Goal: Task Accomplishment & Management: Use online tool/utility

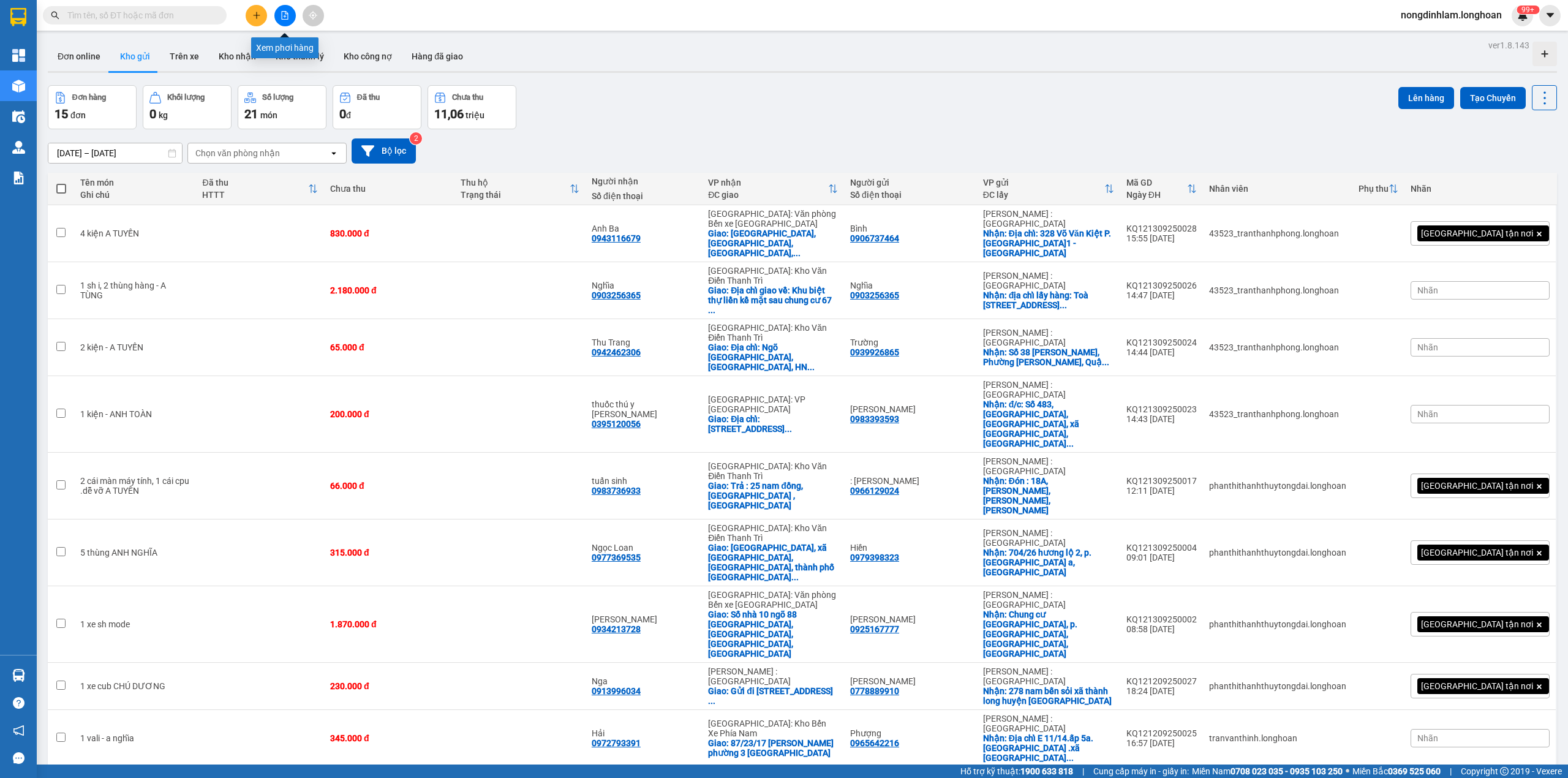
click at [282, 14] on icon "file-add" at bounding box center [285, 14] width 8 height 8
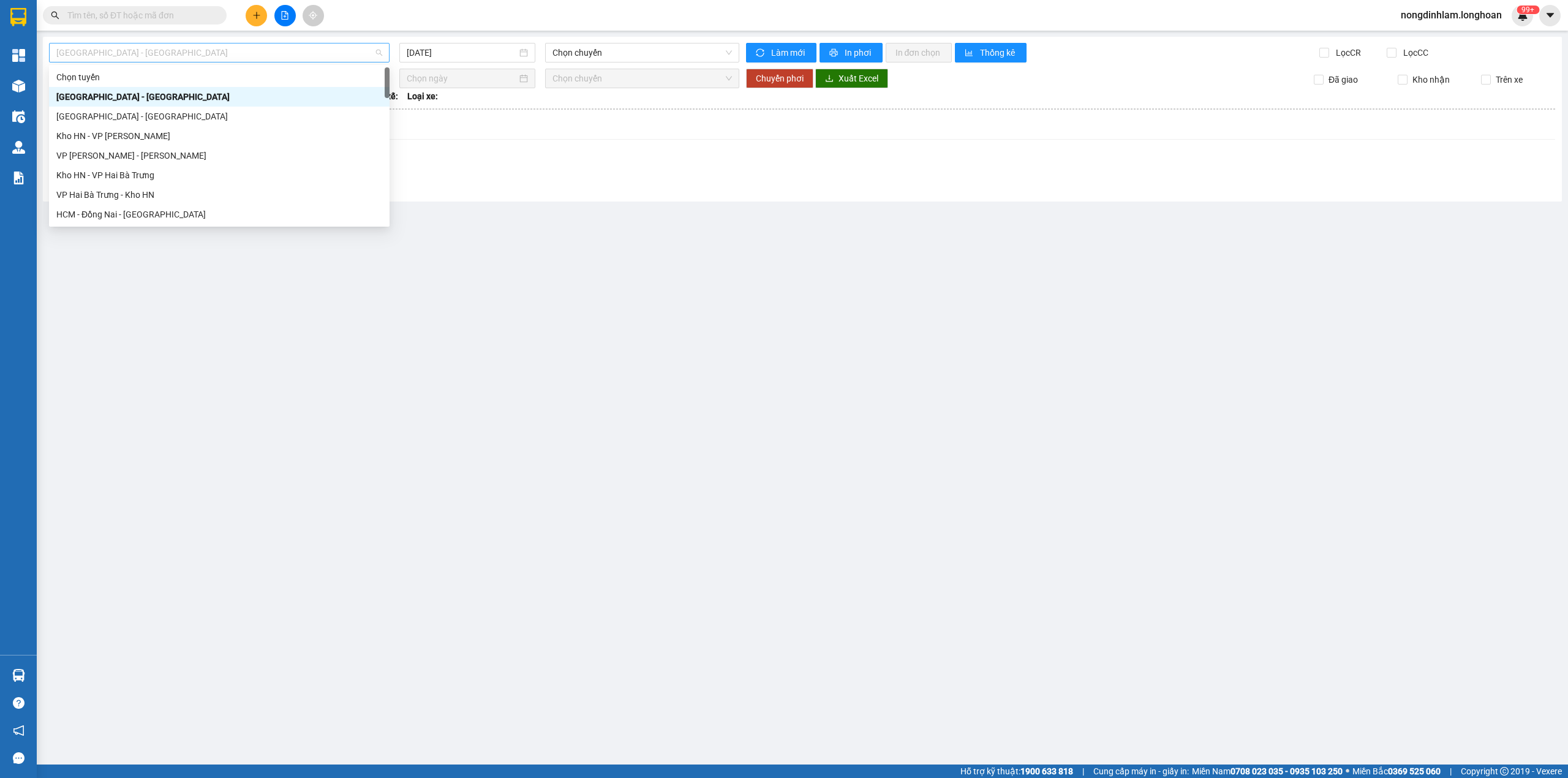
click at [265, 52] on span "[GEOGRAPHIC_DATA] - [GEOGRAPHIC_DATA]" at bounding box center [219, 53] width 326 height 18
type input "tân"
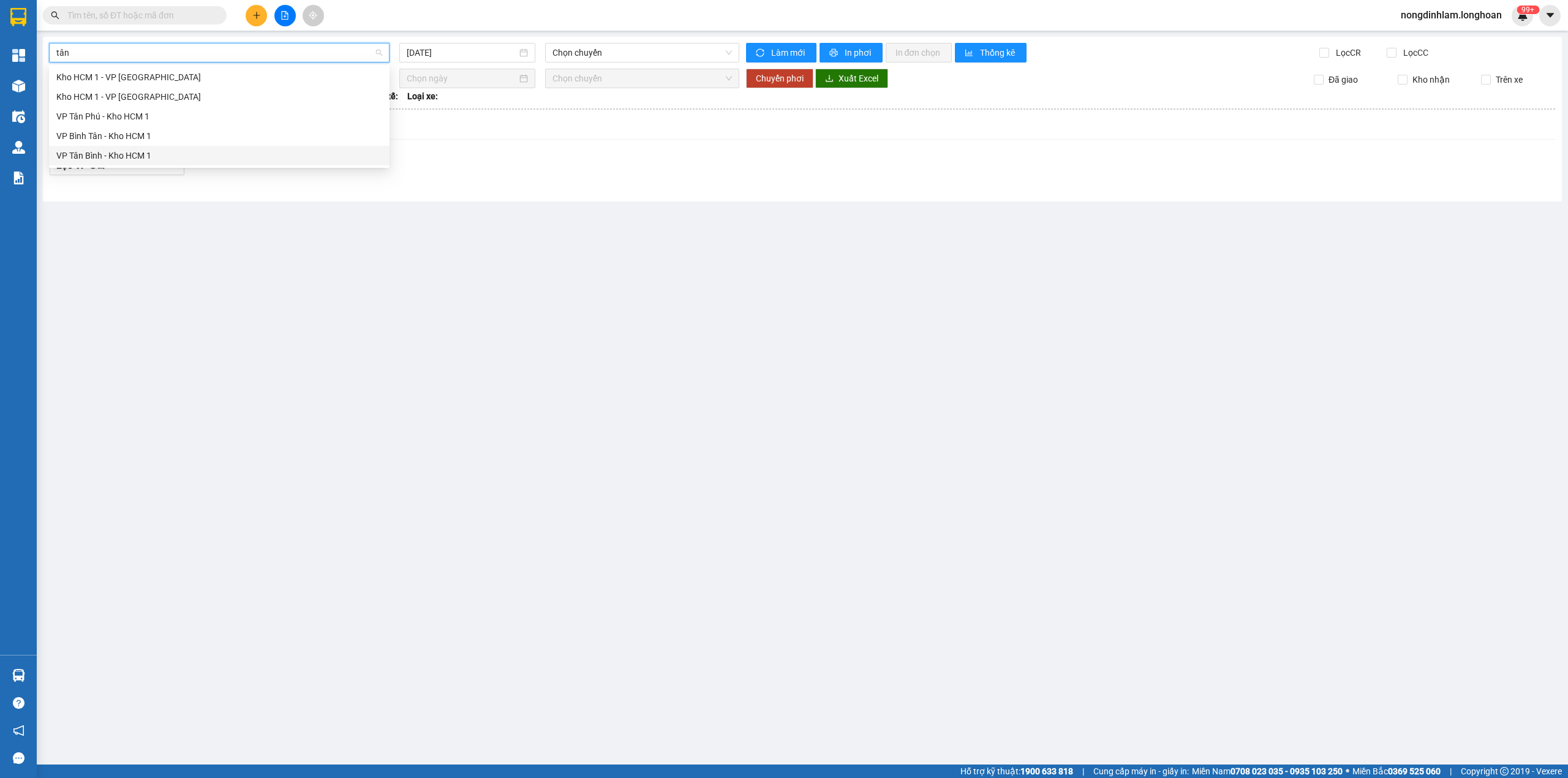
click at [171, 155] on div "VP Tân Bình - Kho HCM 1" at bounding box center [219, 156] width 326 height 14
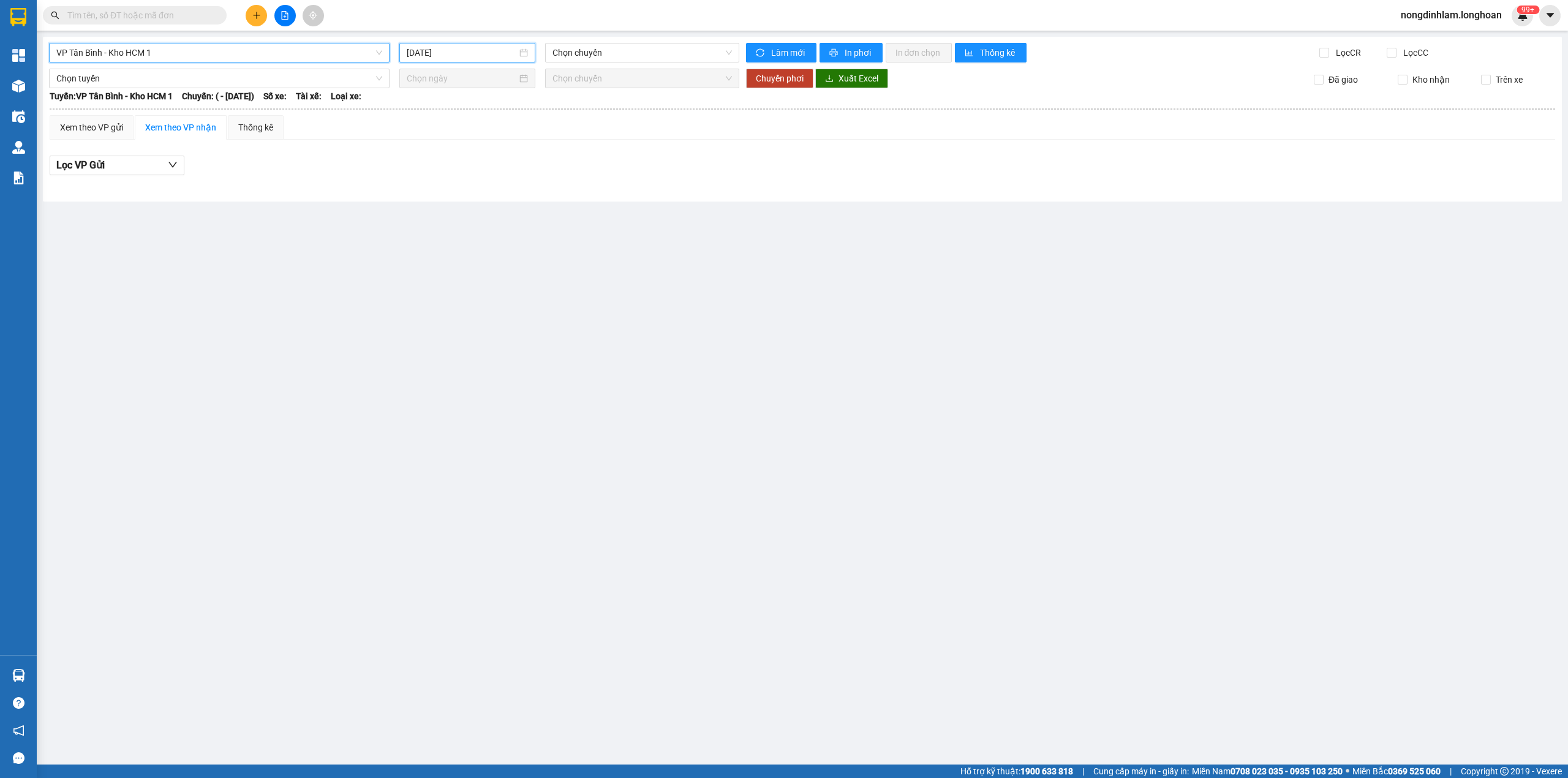
click at [495, 53] on input "[DATE]" at bounding box center [461, 53] width 110 height 14
click at [532, 139] on div "12" at bounding box center [527, 142] width 14 height 14
type input "[DATE]"
click at [652, 53] on span "19:56 (TC) - 29K-023.73" at bounding box center [642, 53] width 180 height 18
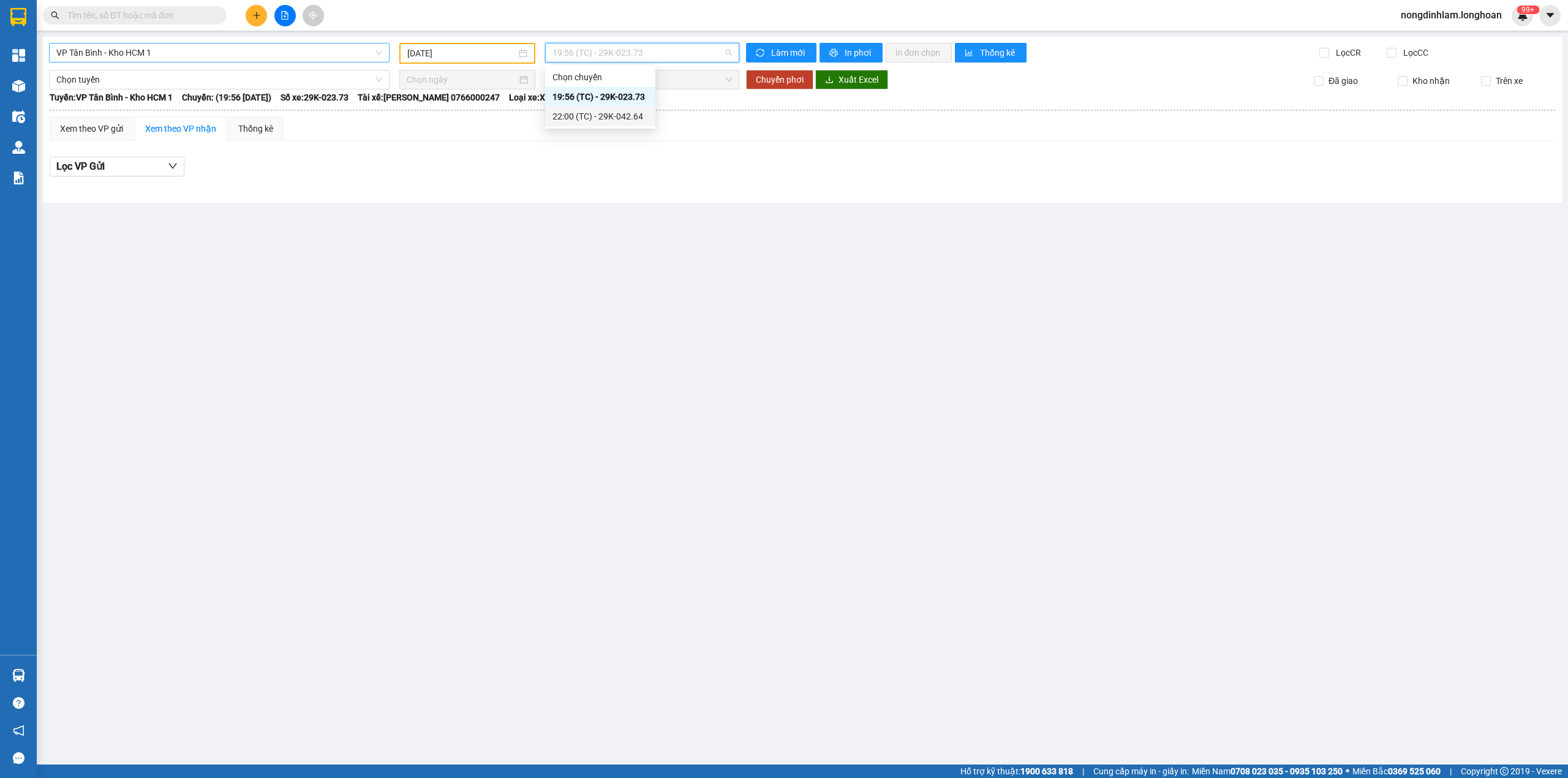
click at [629, 114] on div "22:00 (TC) - 29K-042.64" at bounding box center [601, 116] width 96 height 14
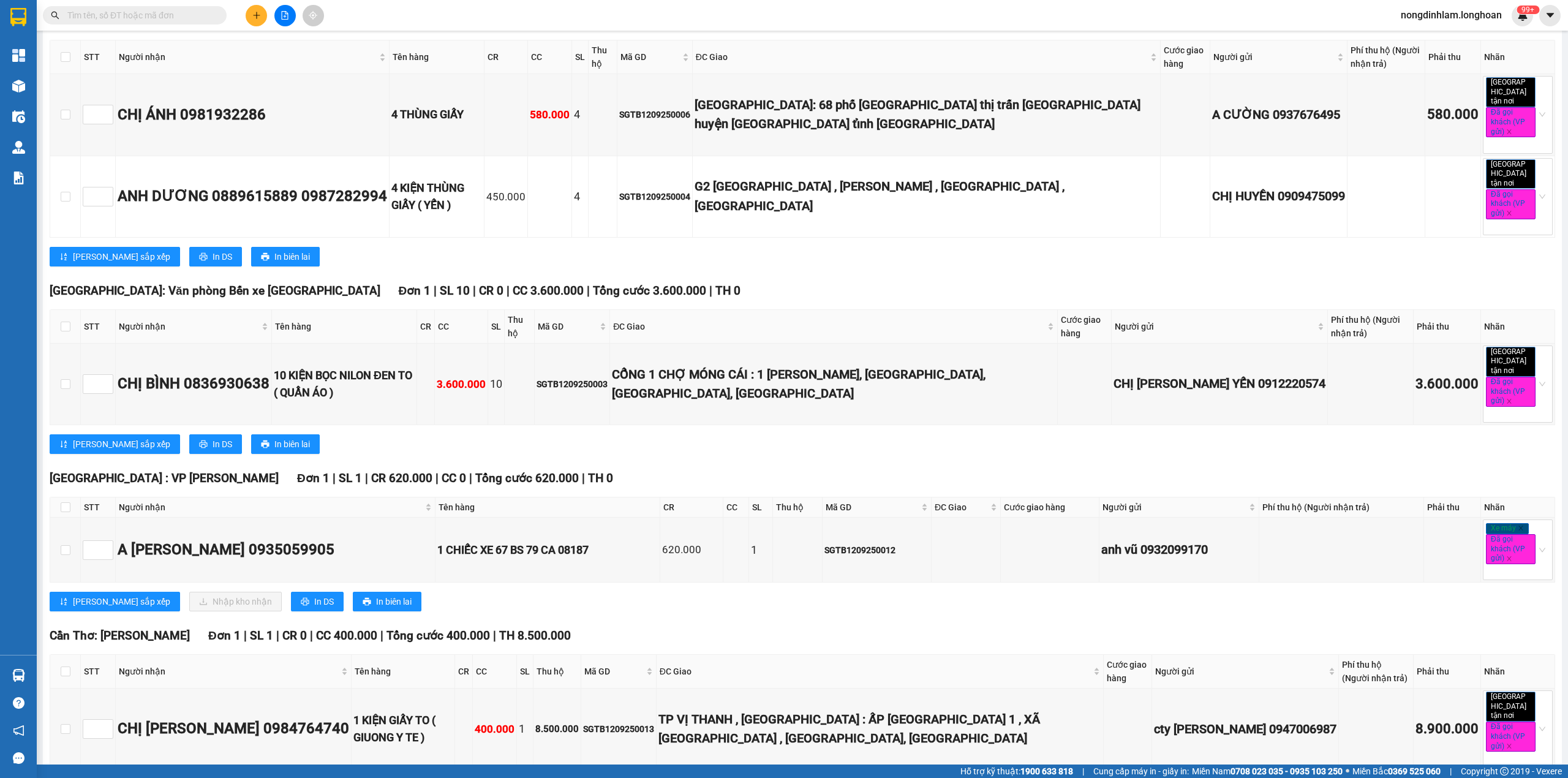
scroll to position [397, 0]
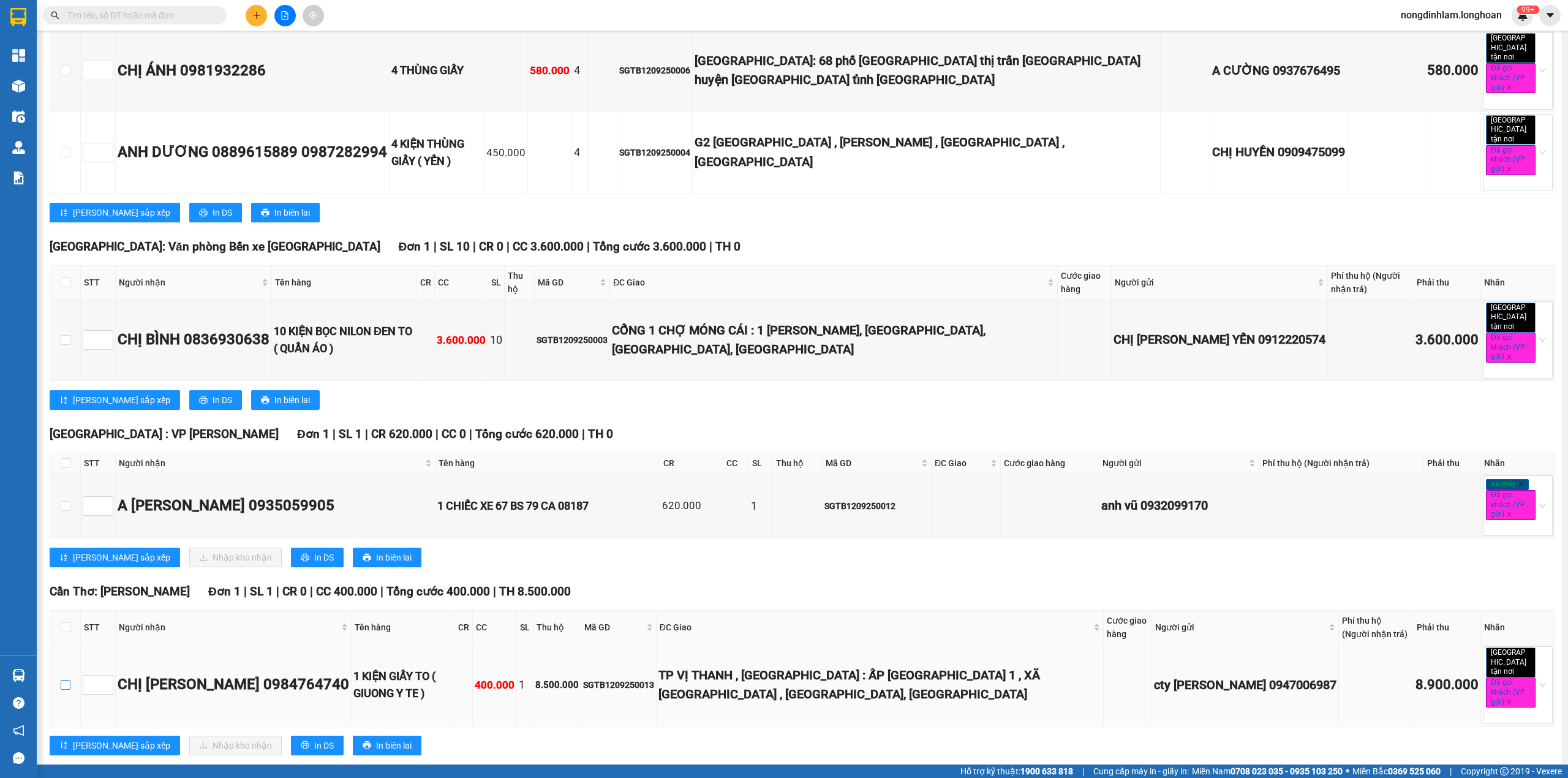
click at [62, 680] on input "checkbox" at bounding box center [65, 684] width 10 height 10
checkbox input "true"
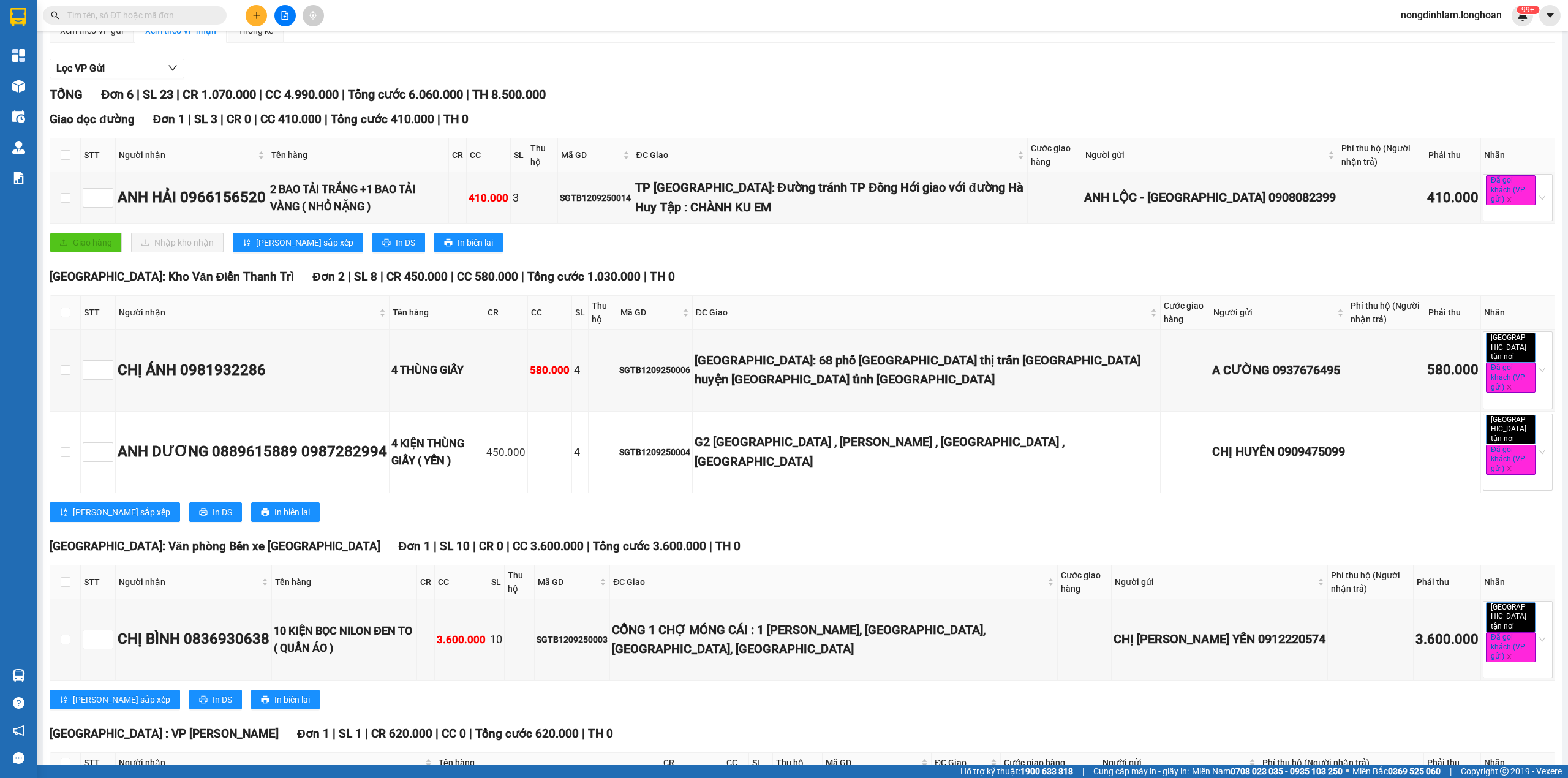
scroll to position [0, 0]
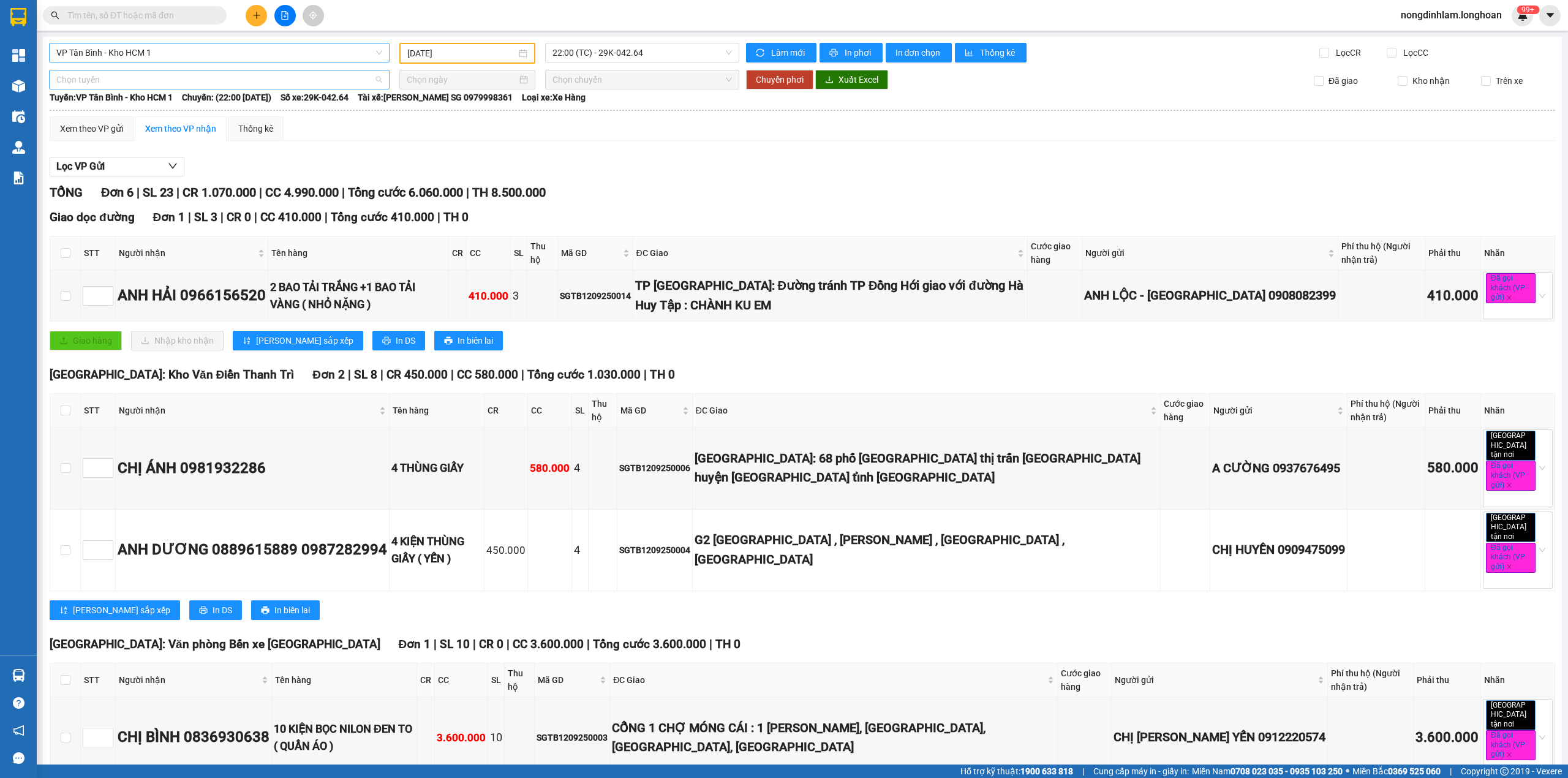
click at [244, 72] on span "Chọn tuyến" at bounding box center [219, 80] width 326 height 18
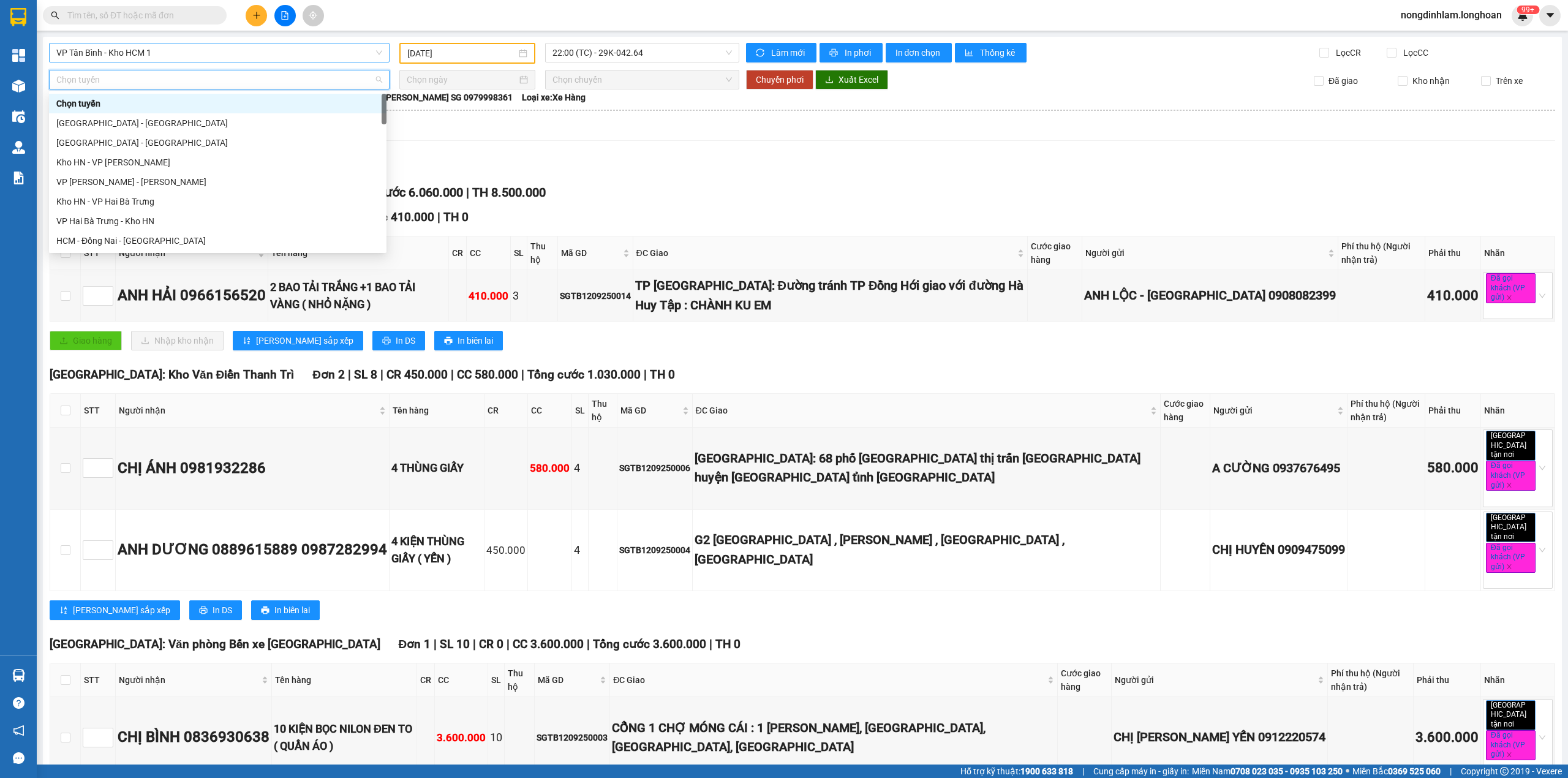
type input "v"
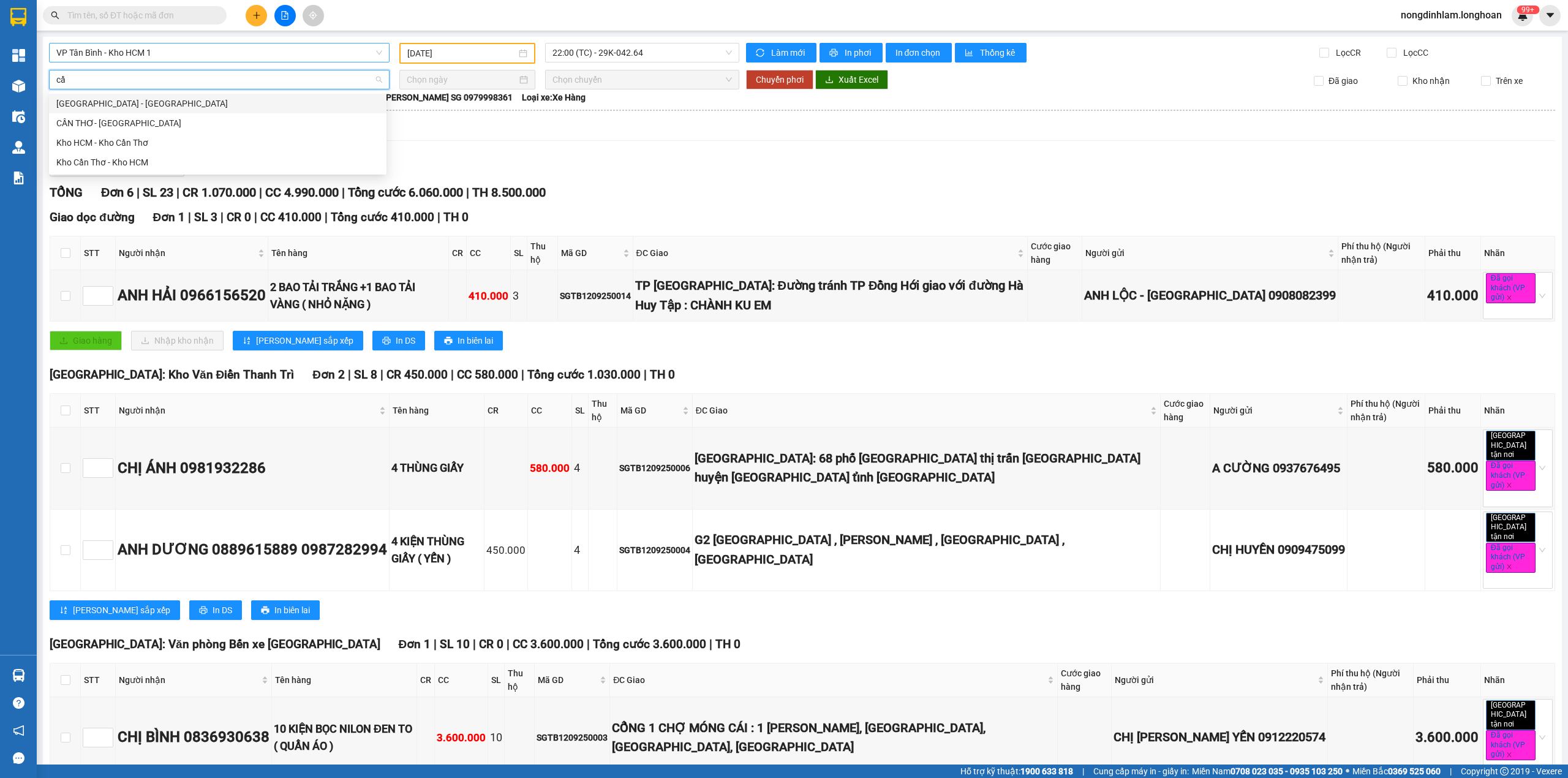
type input "cần"
click at [186, 141] on div "Kho HCM - Kho Cần Thơ" at bounding box center [218, 143] width 323 height 14
click at [478, 81] on input at bounding box center [461, 80] width 110 height 14
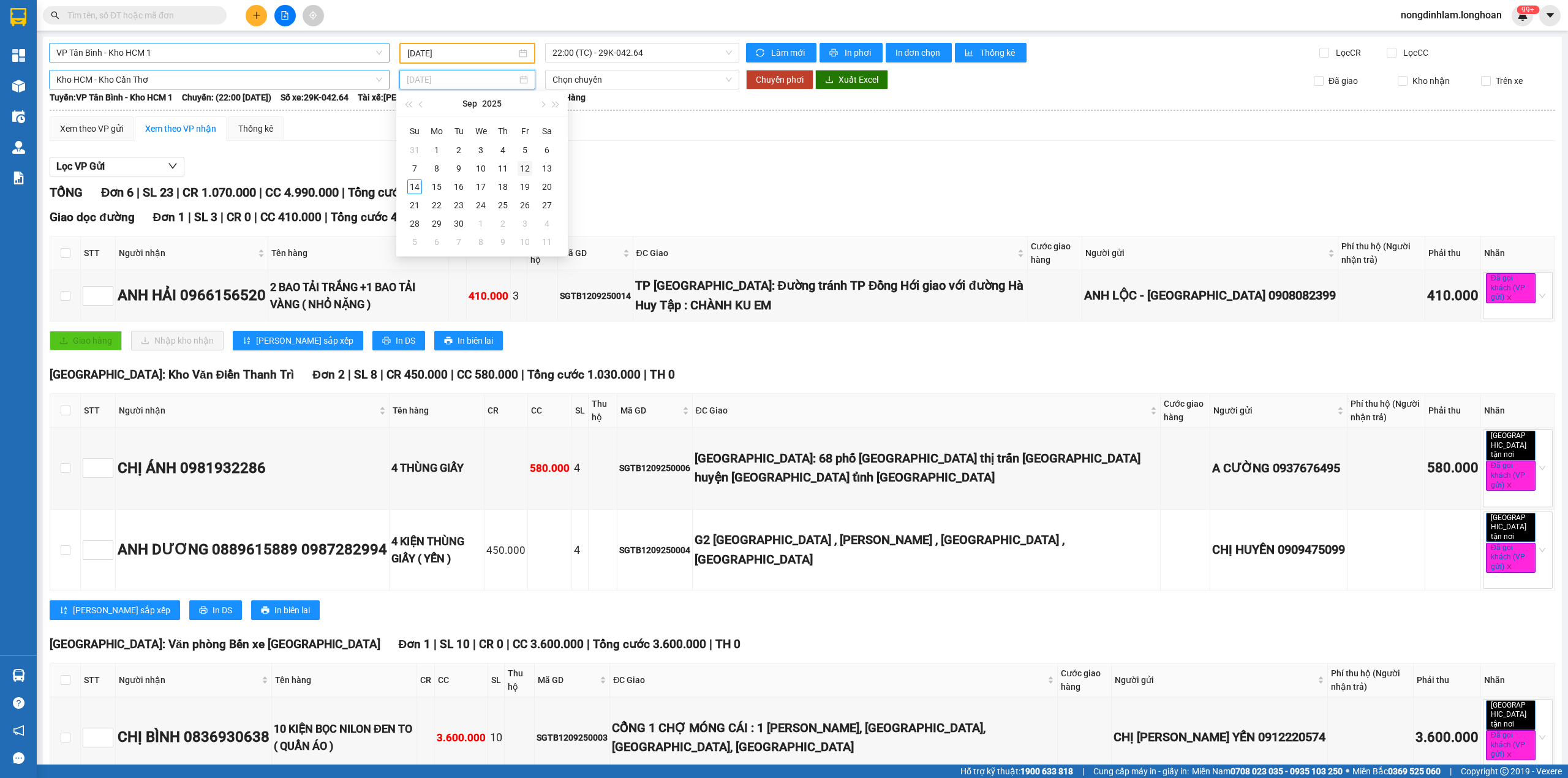
type input "[DATE]"
click at [529, 165] on div "12" at bounding box center [524, 168] width 14 height 14
type input "[DATE]"
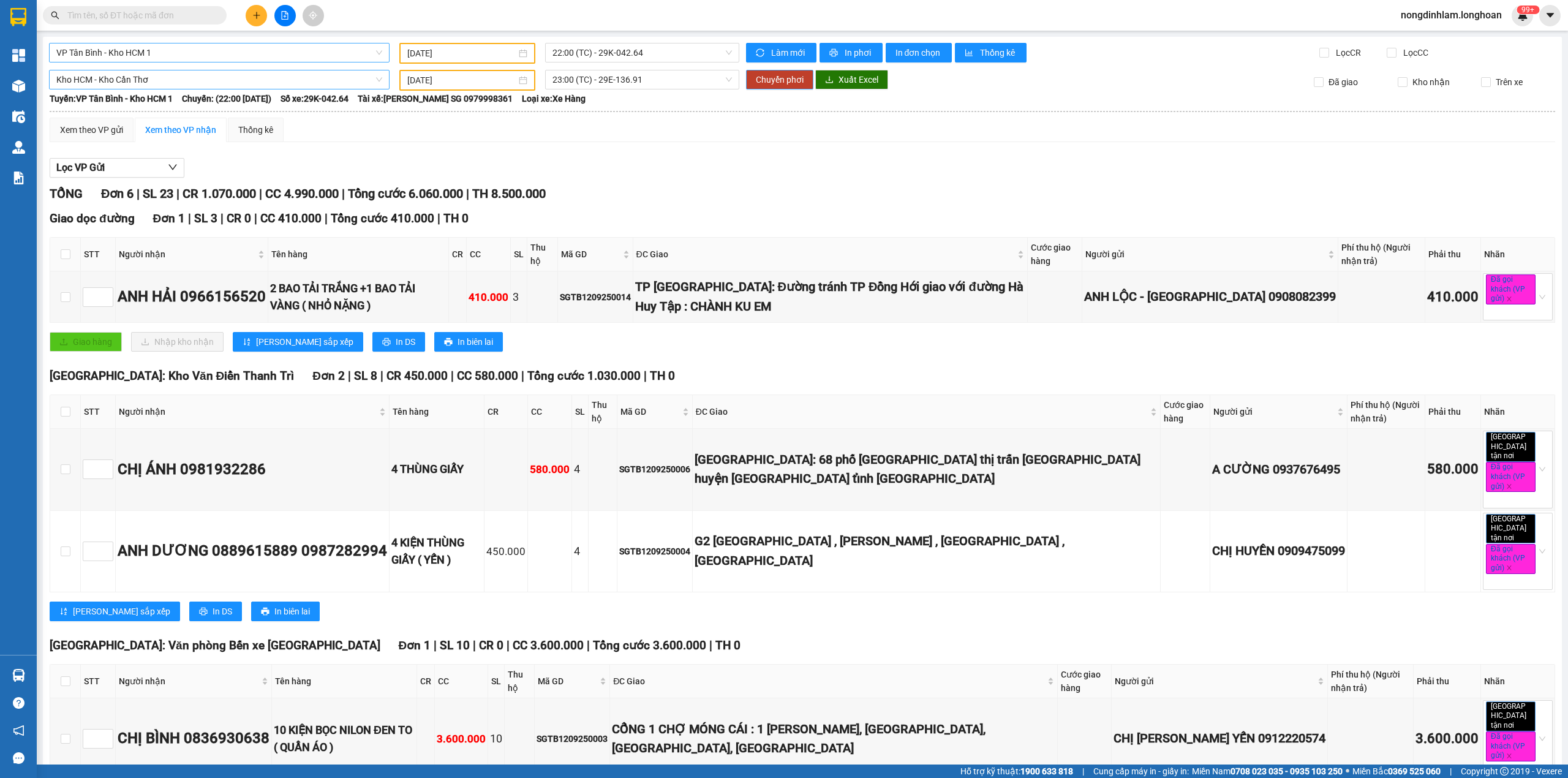
click at [783, 77] on span "Chuyển phơi" at bounding box center [779, 80] width 48 height 14
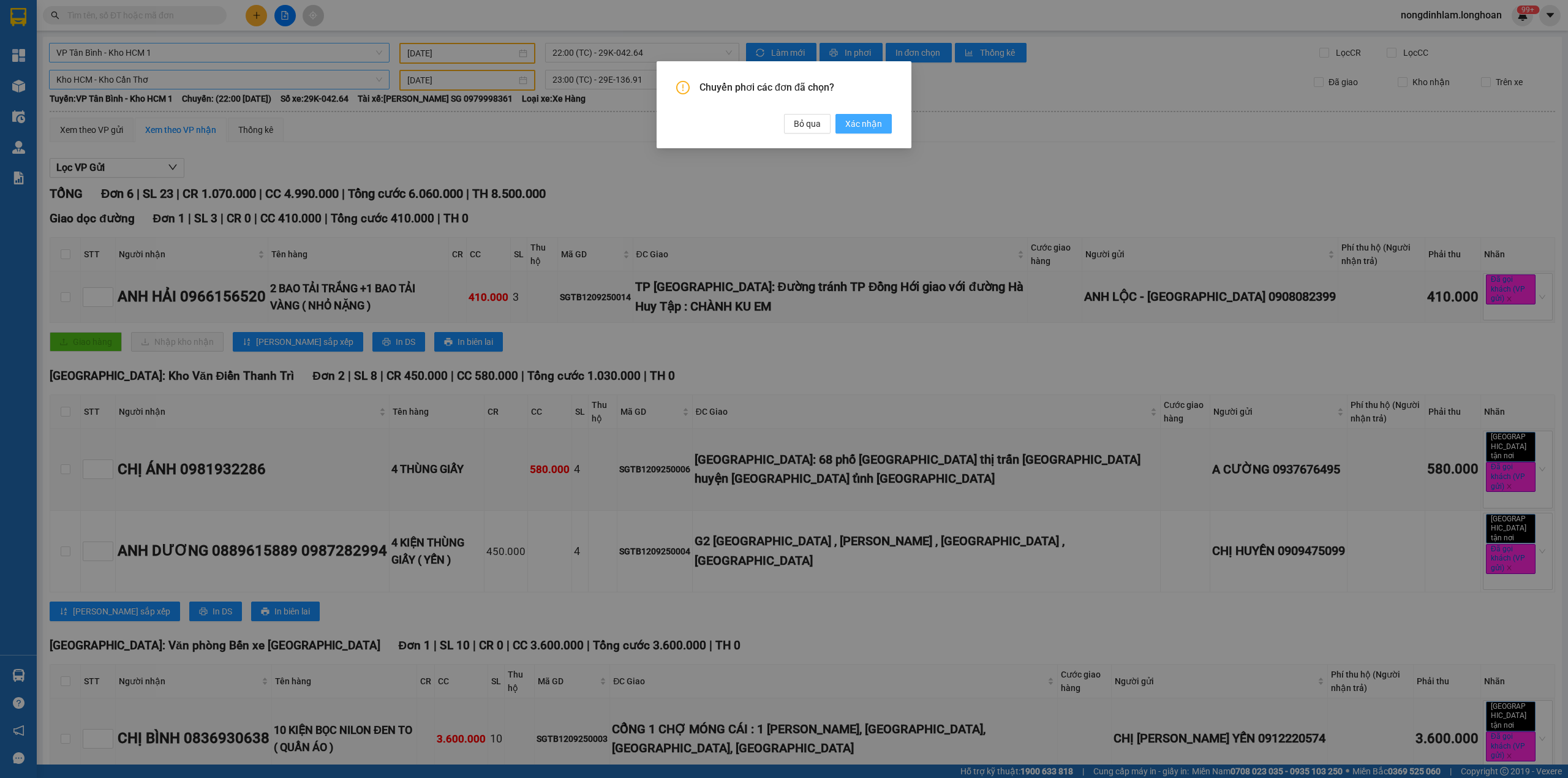
click at [868, 114] on button "Xác nhận" at bounding box center [864, 124] width 56 height 20
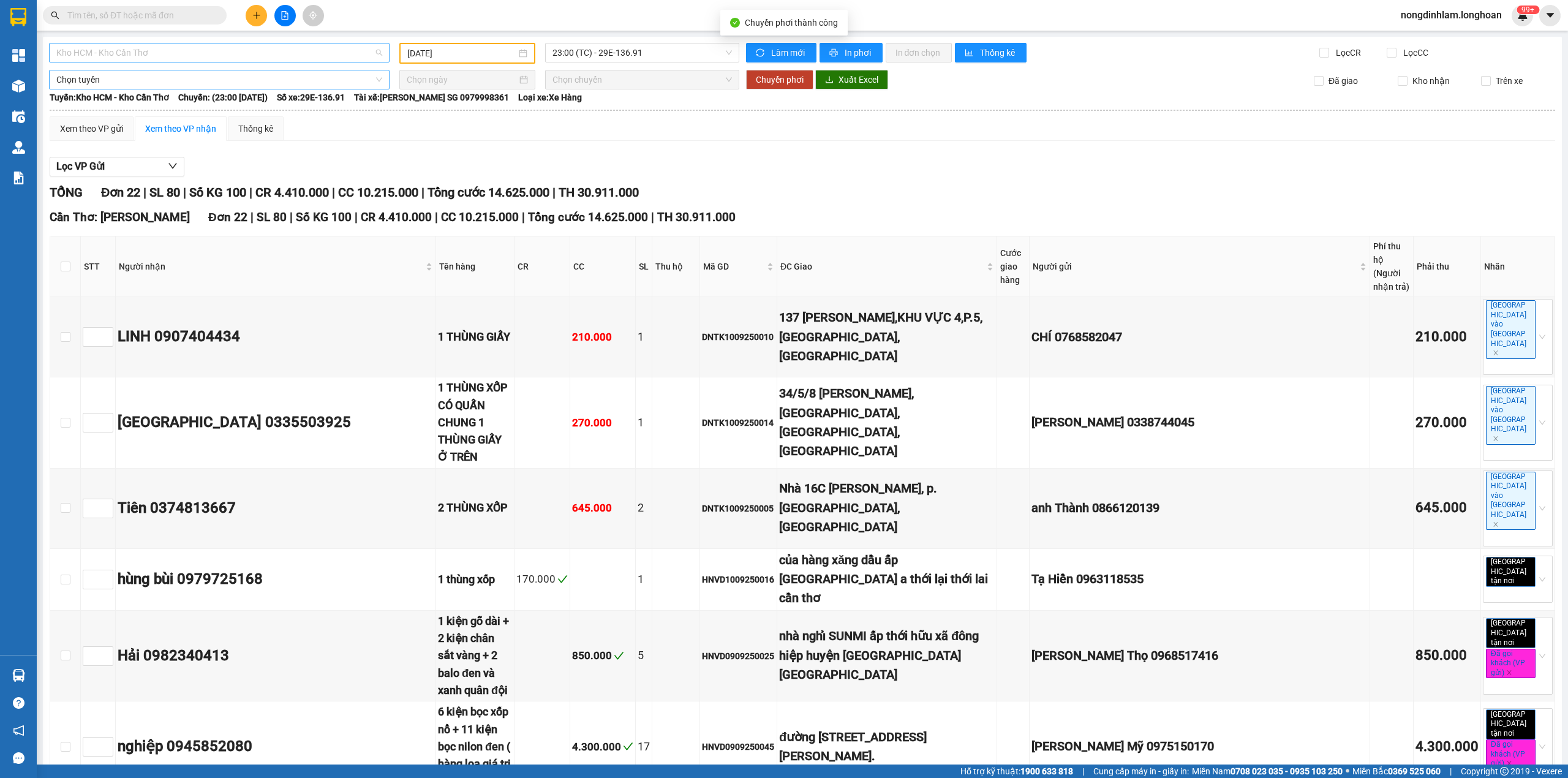
click at [268, 50] on span "Kho HCM - Kho Cần Thơ" at bounding box center [219, 53] width 326 height 18
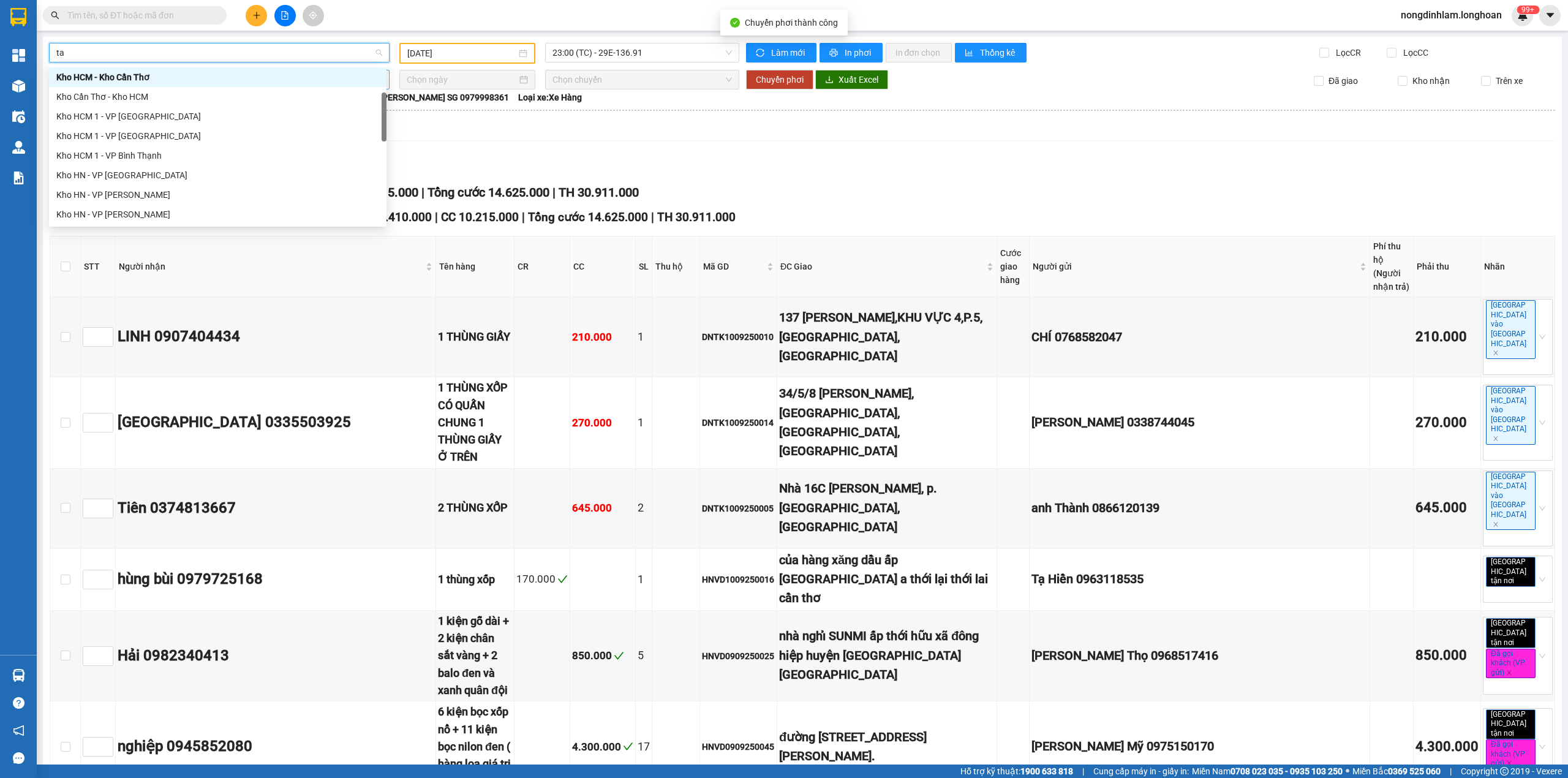
scroll to position [20, 0]
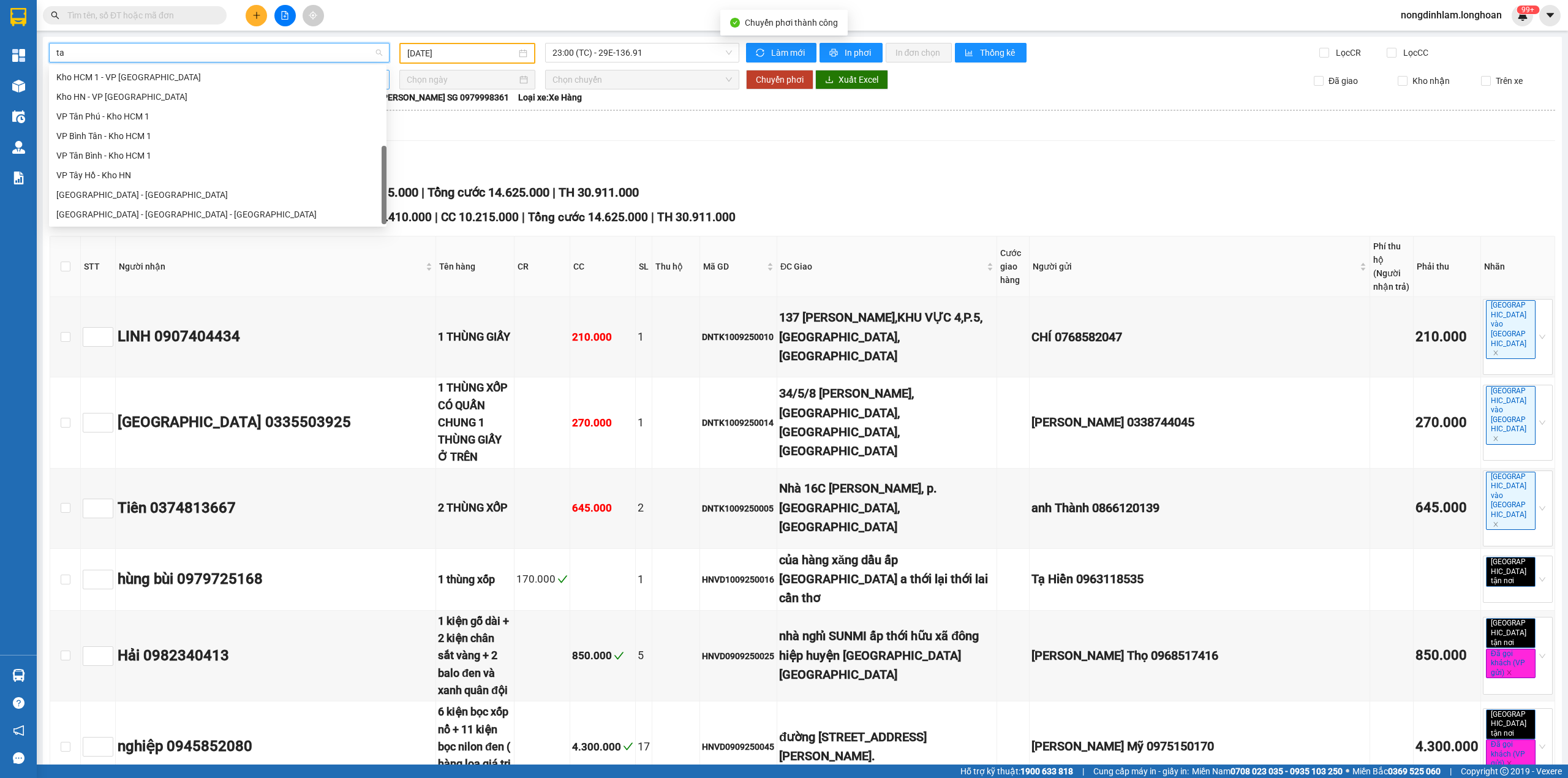
type input "tan"
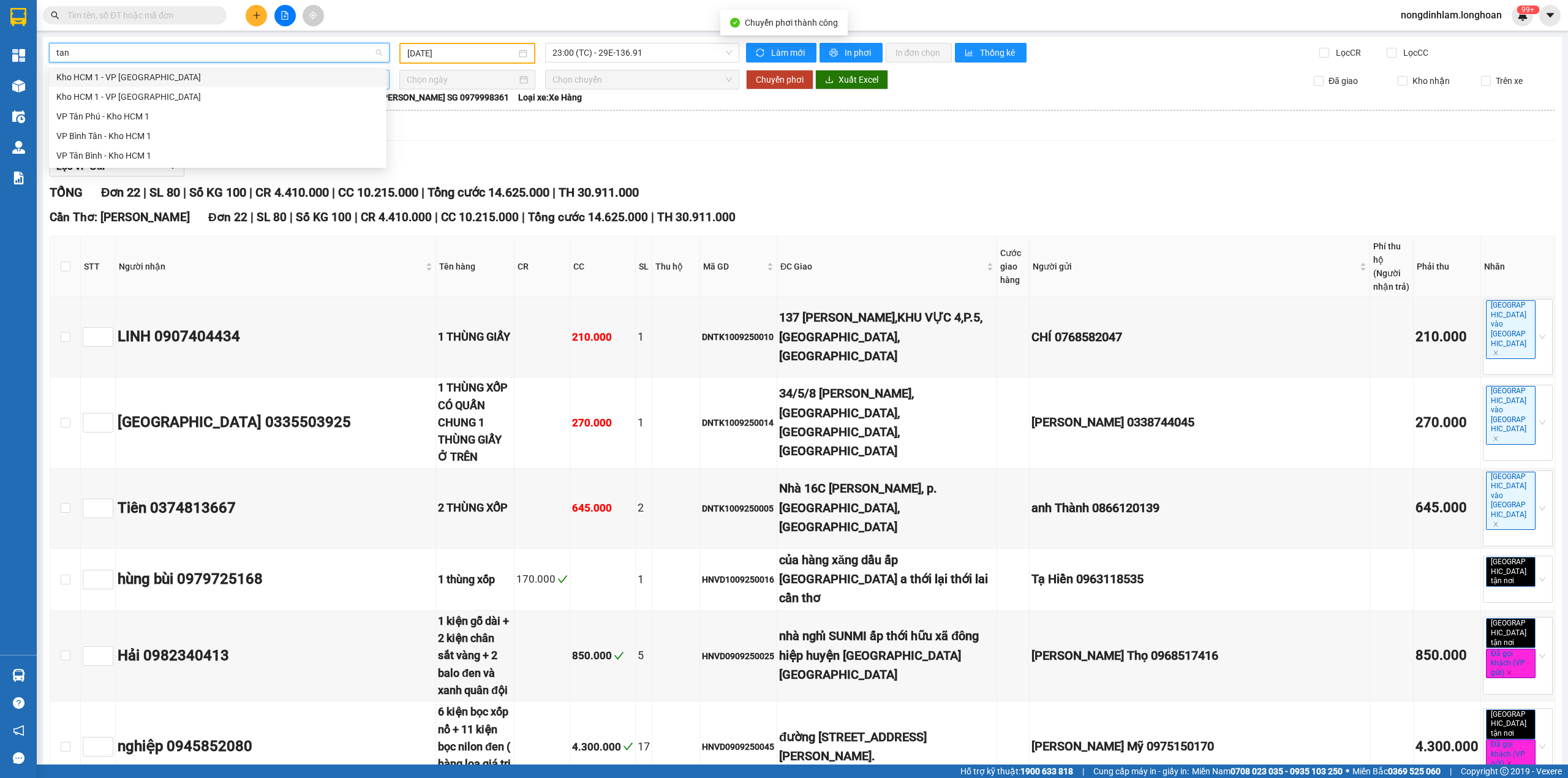
scroll to position [0, 0]
click at [189, 149] on div "VP Tân Bình - Kho HCM 1" at bounding box center [218, 156] width 323 height 14
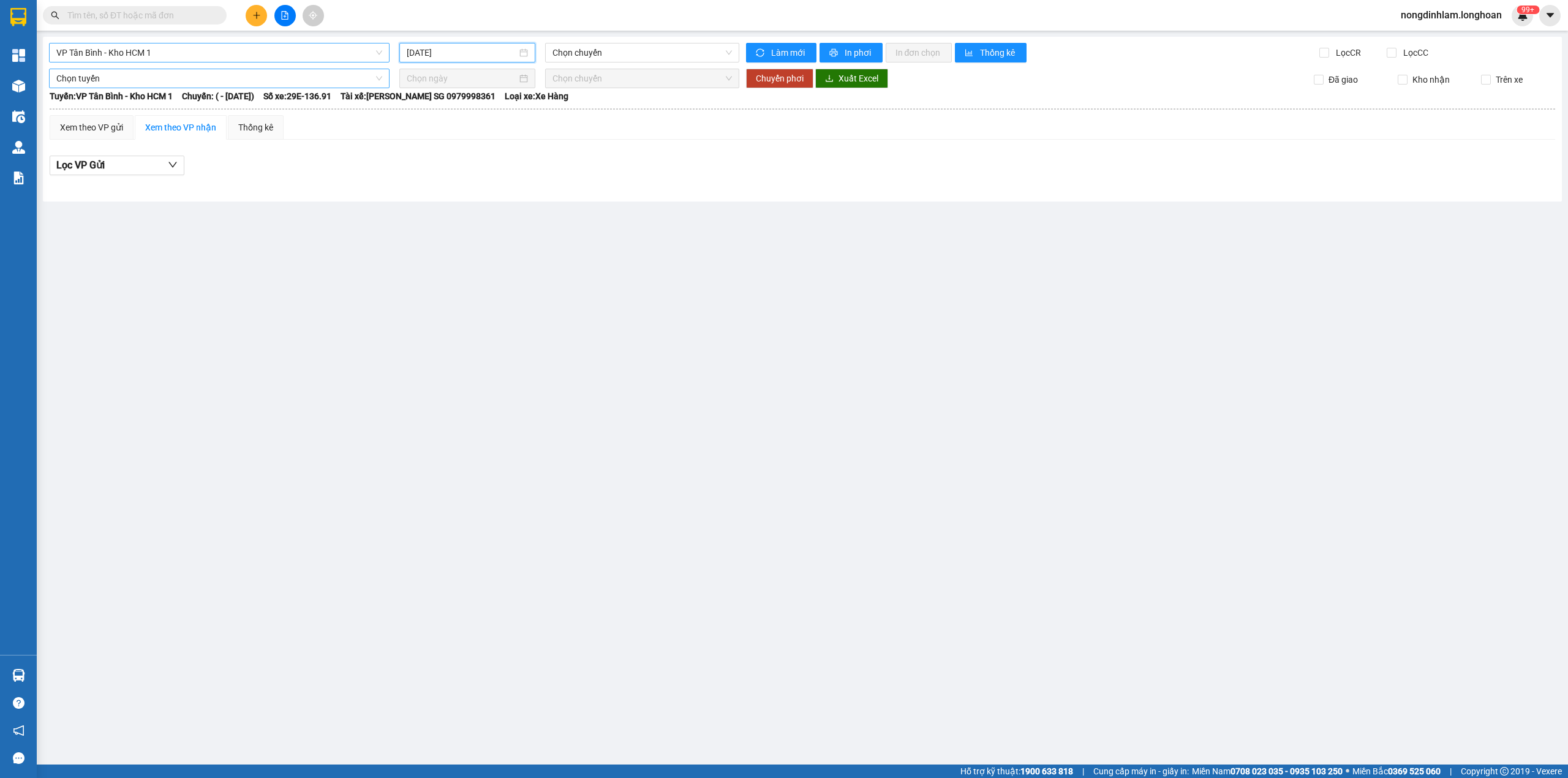
click at [451, 58] on input "[DATE]" at bounding box center [461, 53] width 110 height 14
click at [527, 141] on div "12" at bounding box center [527, 142] width 14 height 14
type input "[DATE]"
click at [613, 55] on span "19:56 (TC) - 29K-023.73" at bounding box center [642, 53] width 180 height 18
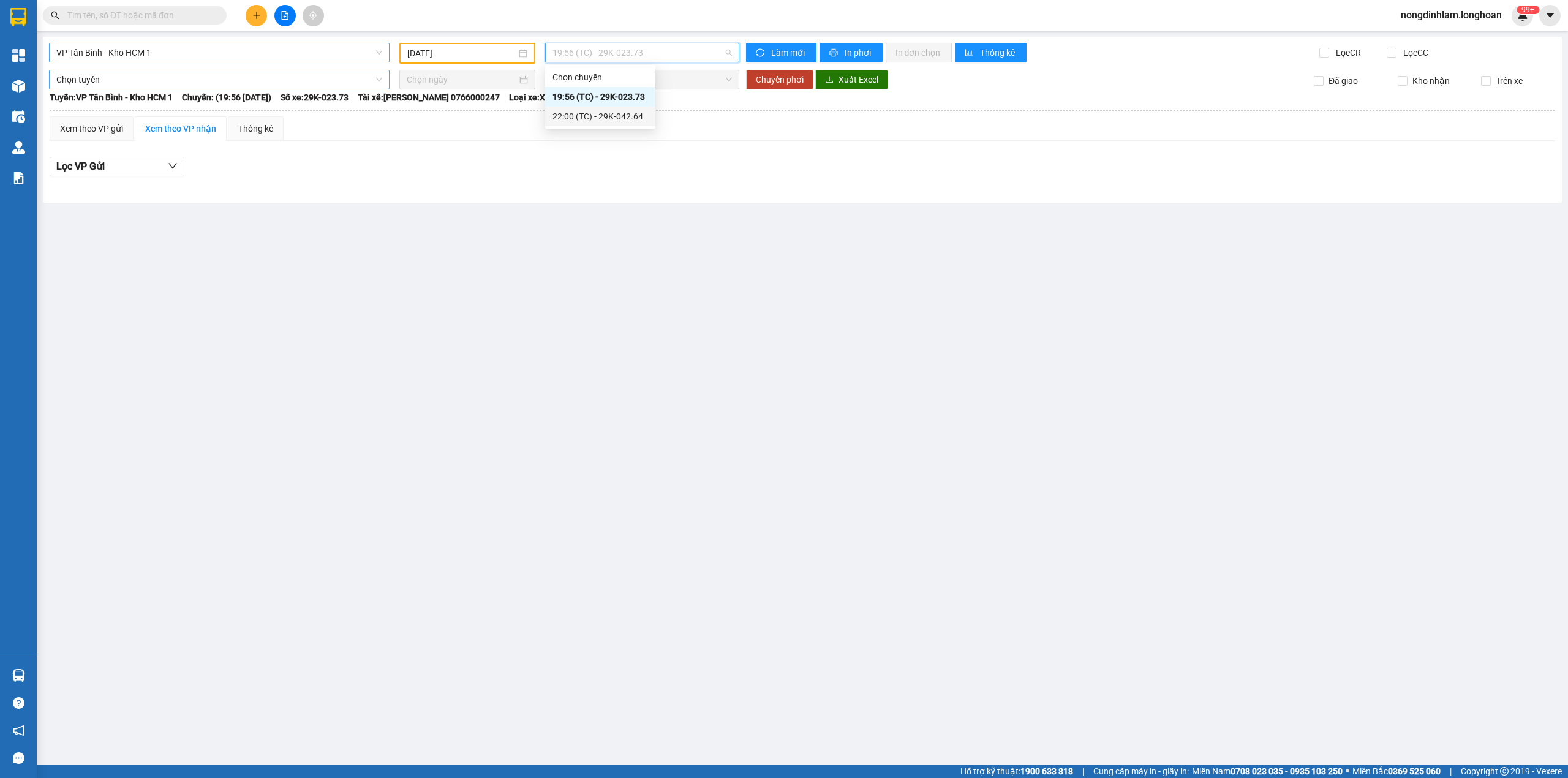
click at [635, 113] on div "22:00 (TC) - 29K-042.64" at bounding box center [601, 116] width 96 height 14
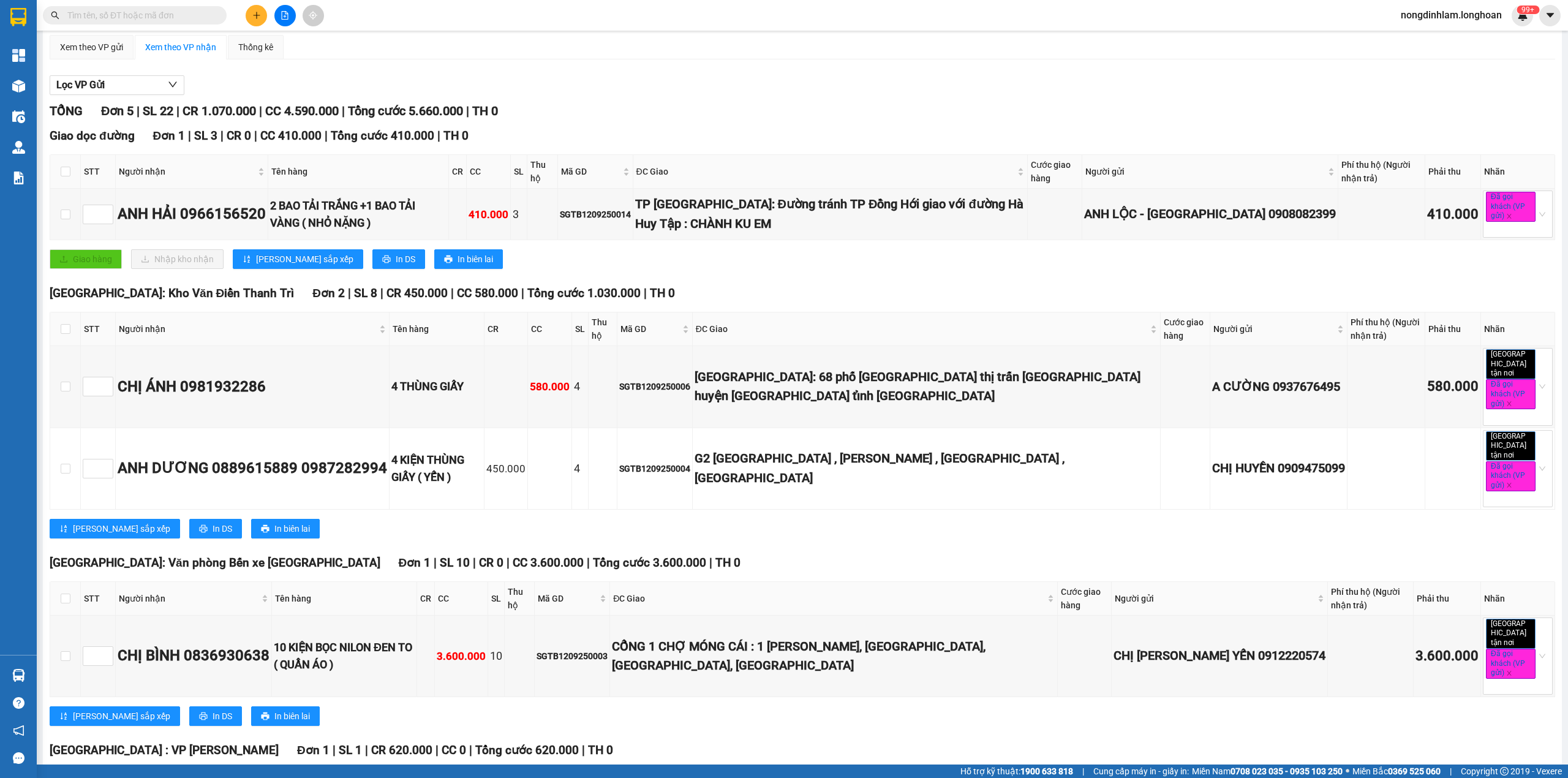
scroll to position [136, 0]
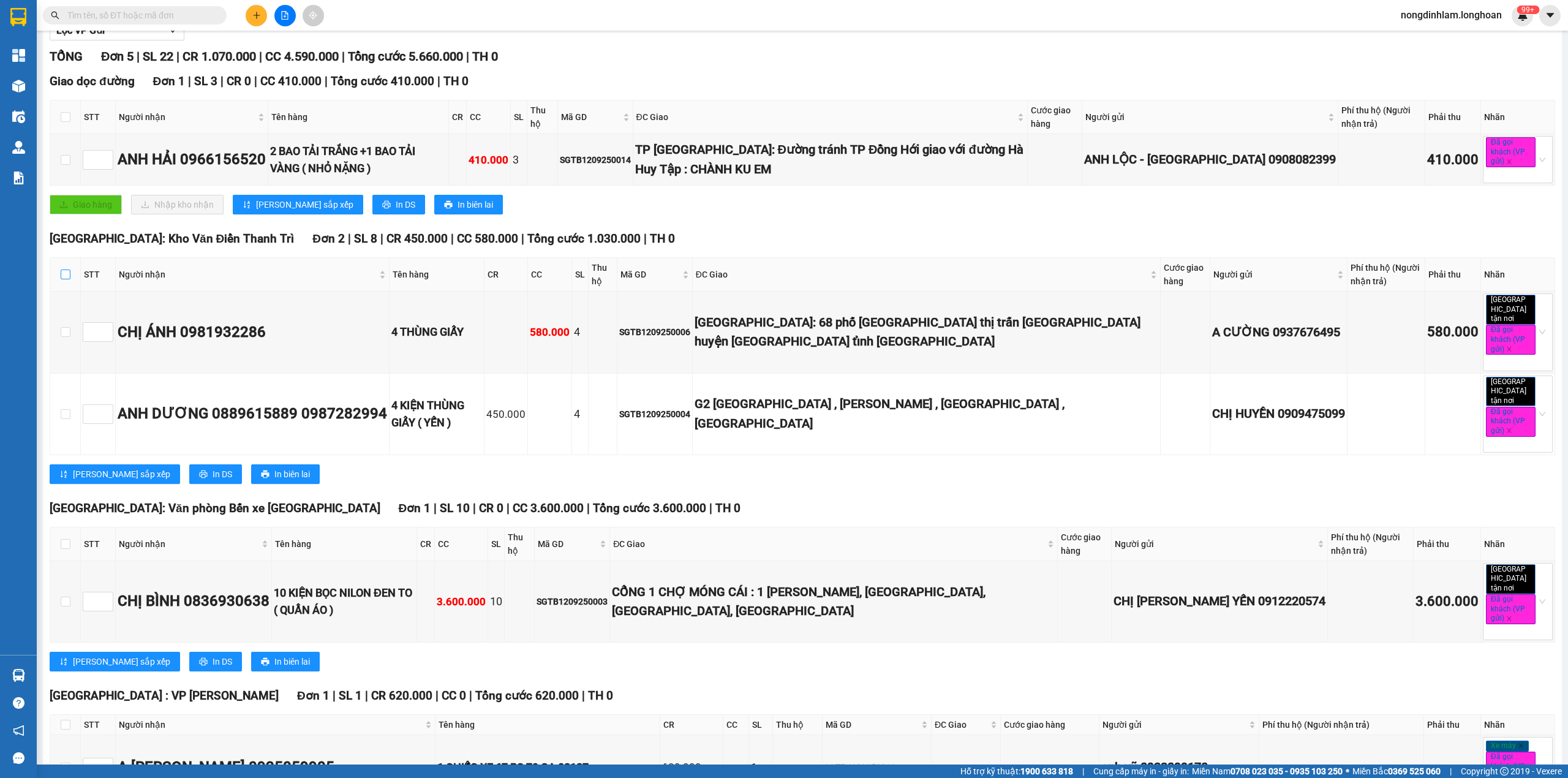
click at [64, 271] on input "checkbox" at bounding box center [65, 274] width 10 height 10
checkbox input "true"
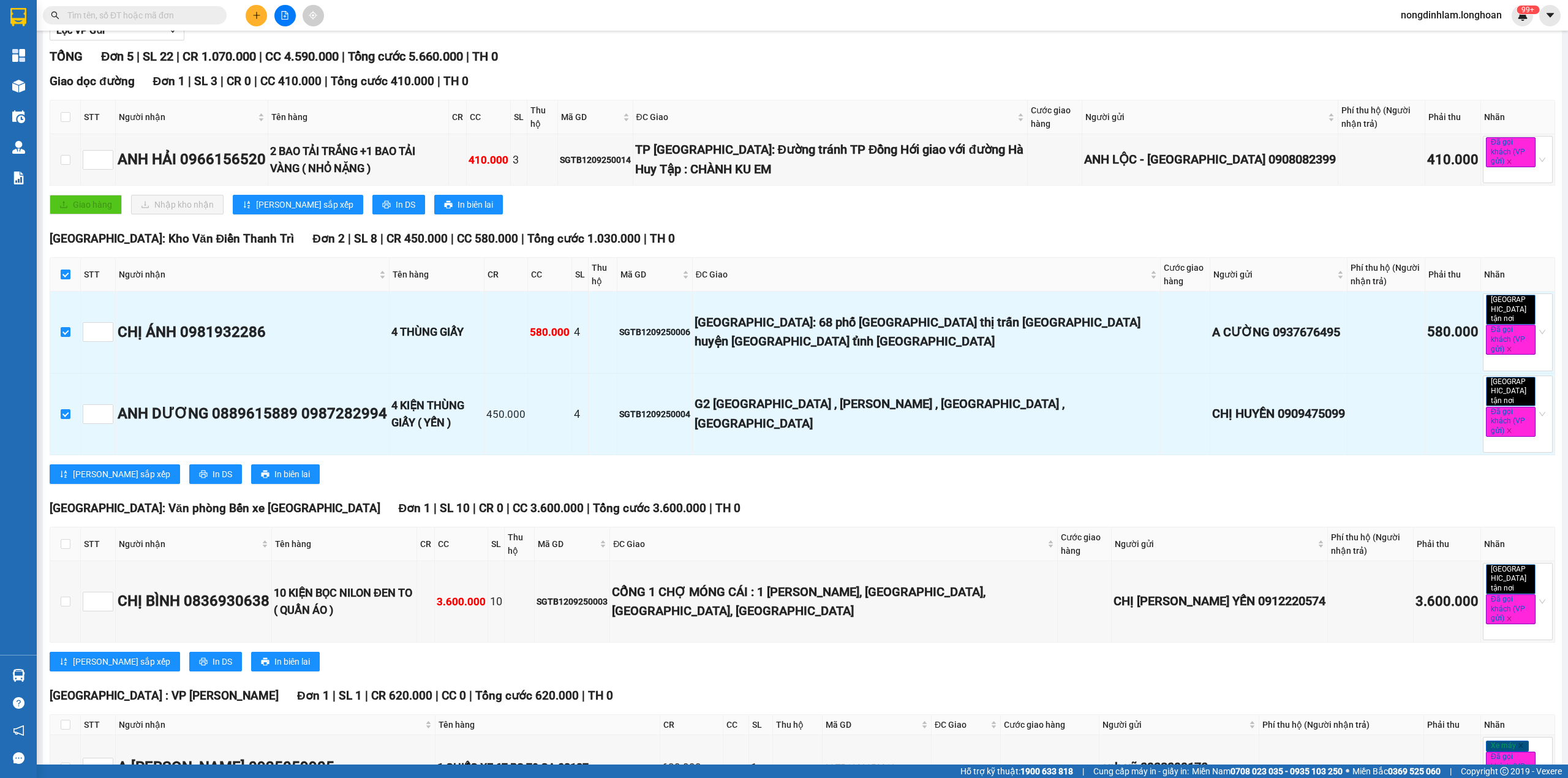
scroll to position [217, 0]
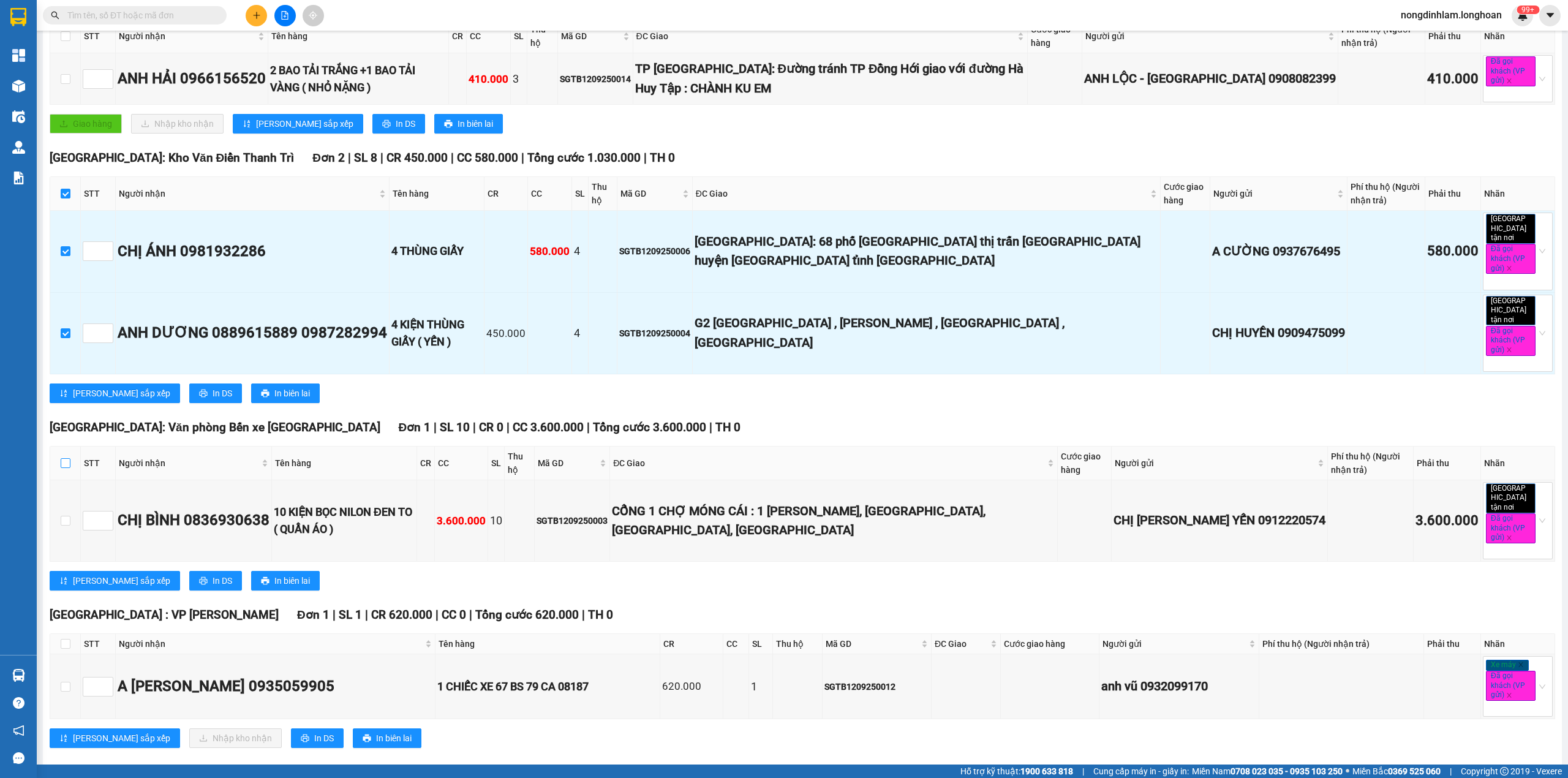
click at [61, 458] on input "checkbox" at bounding box center [65, 463] width 10 height 10
checkbox input "true"
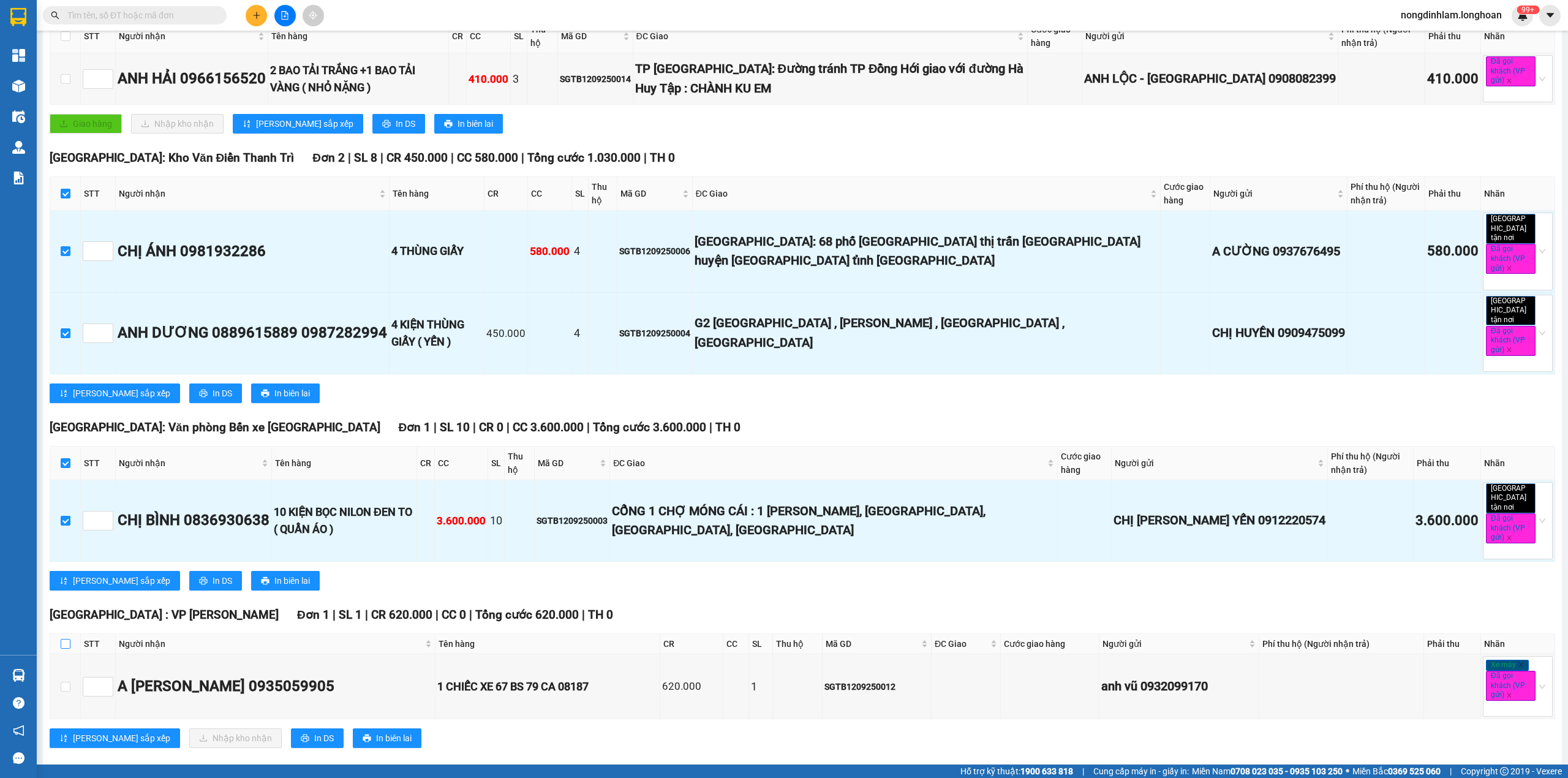
click at [62, 639] on input "checkbox" at bounding box center [65, 643] width 10 height 10
checkbox input "true"
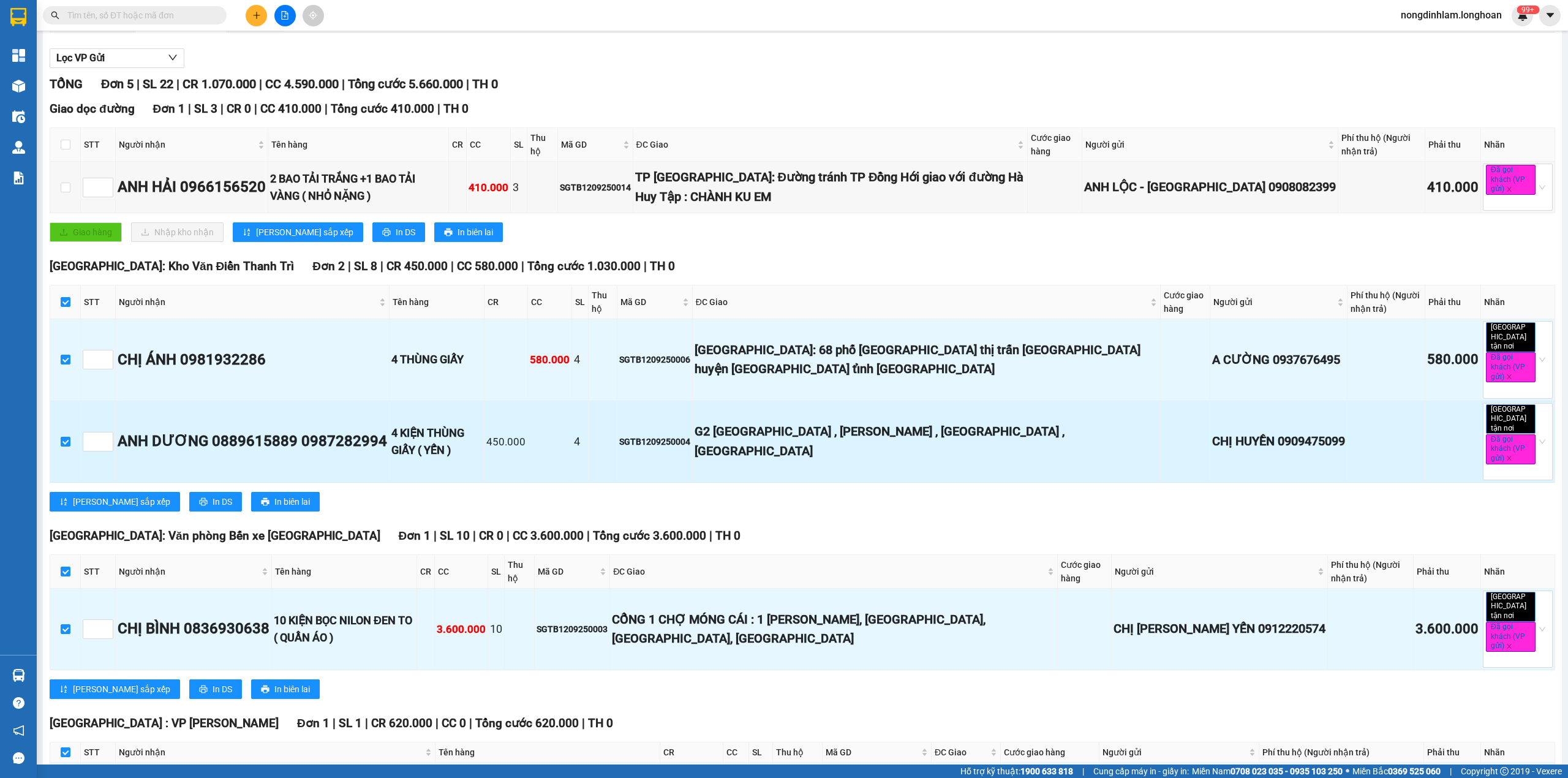
scroll to position [0, 0]
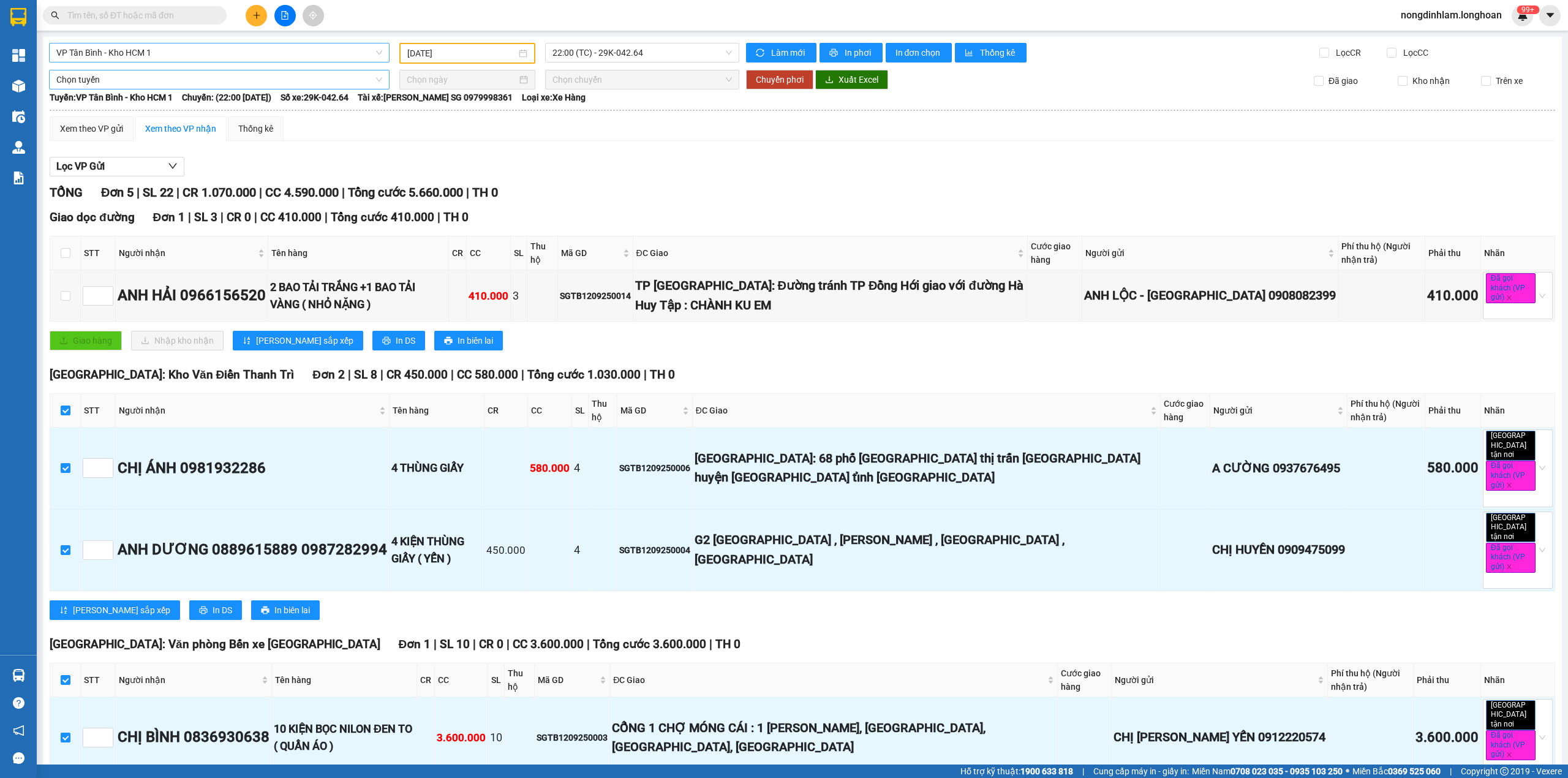
click at [309, 84] on span "Chọn tuyến" at bounding box center [219, 80] width 326 height 18
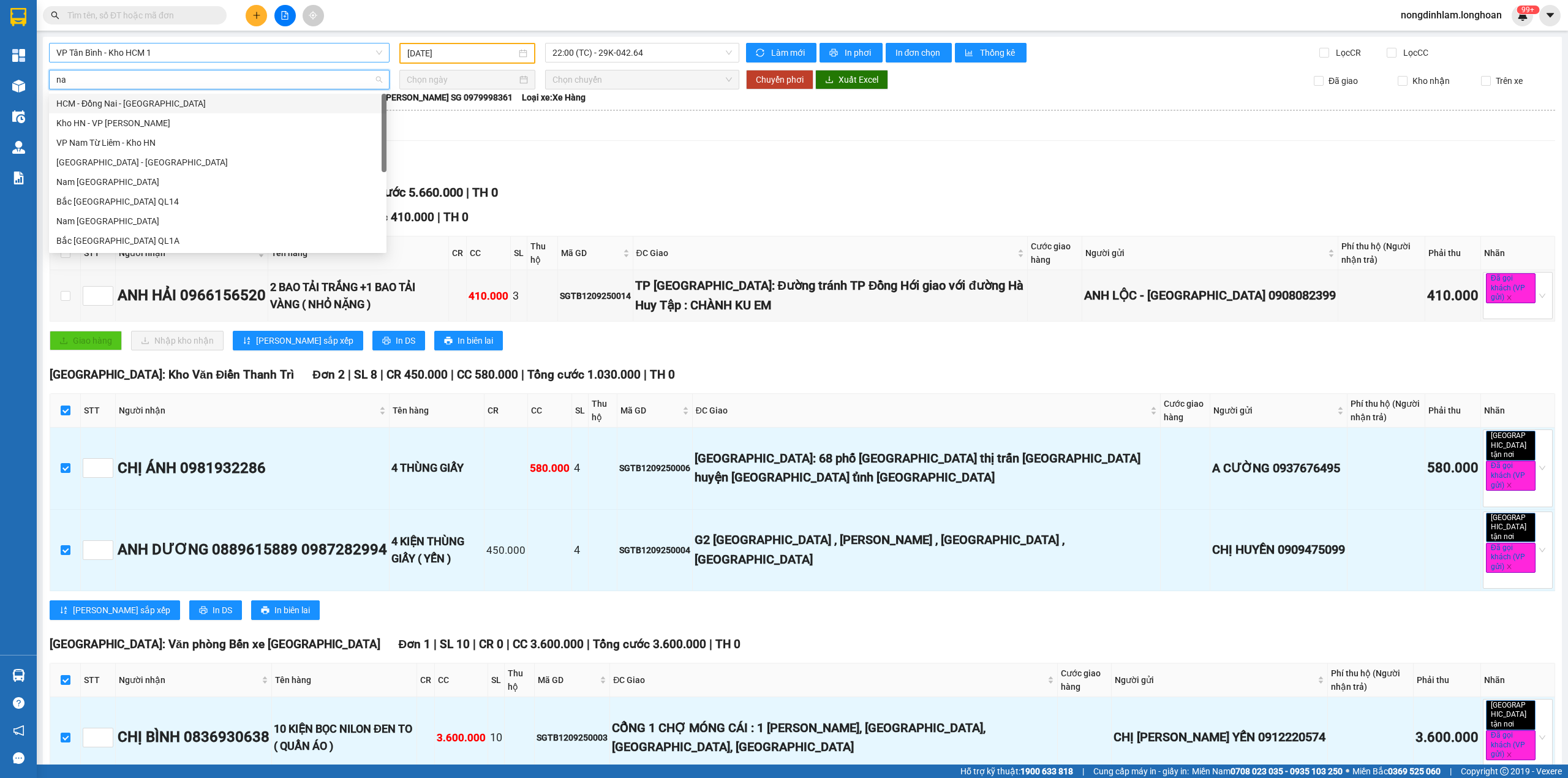
type input "nam"
click at [180, 185] on div "Nam [GEOGRAPHIC_DATA]" at bounding box center [218, 182] width 323 height 14
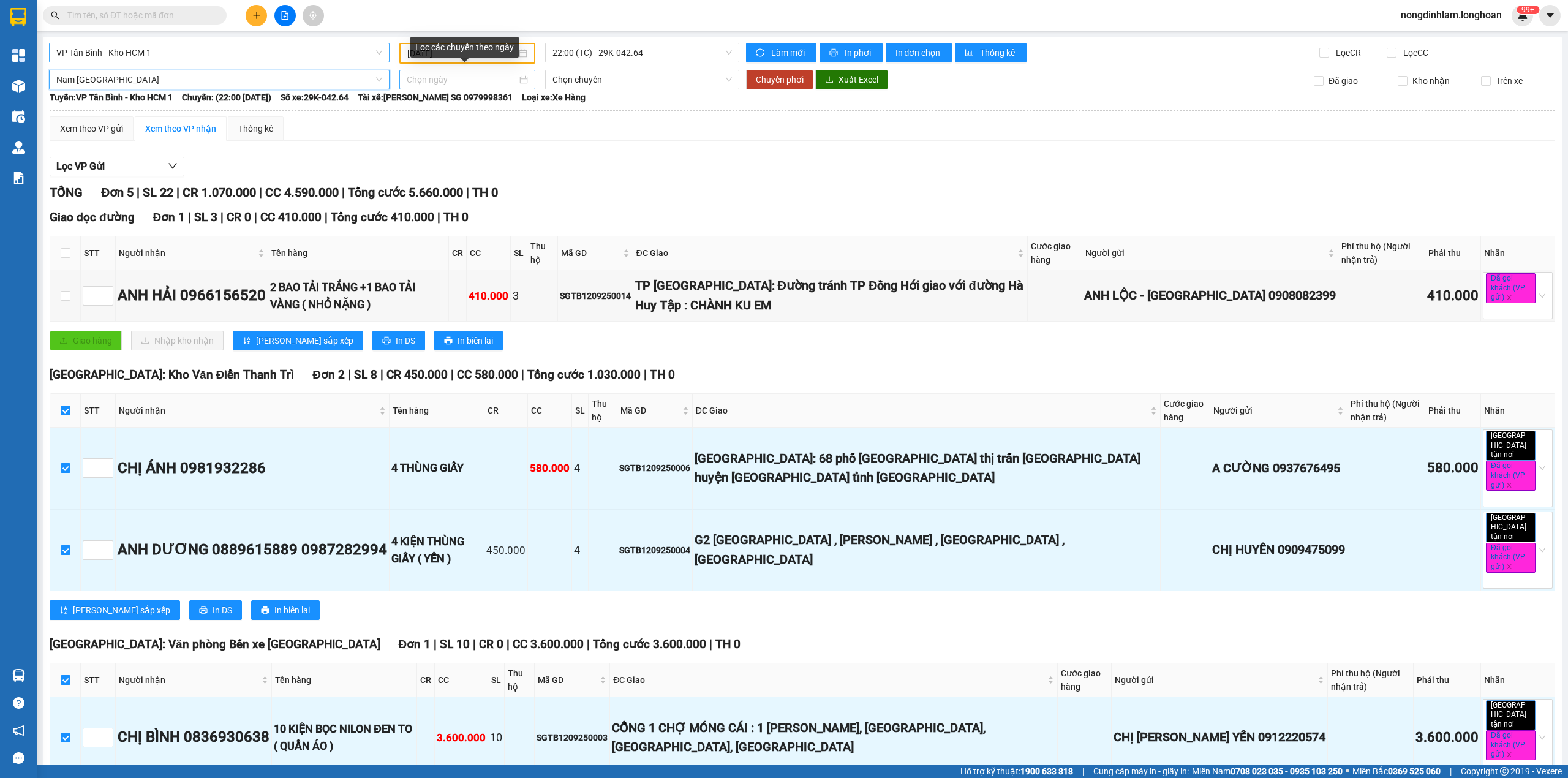
click at [440, 78] on input at bounding box center [461, 80] width 110 height 14
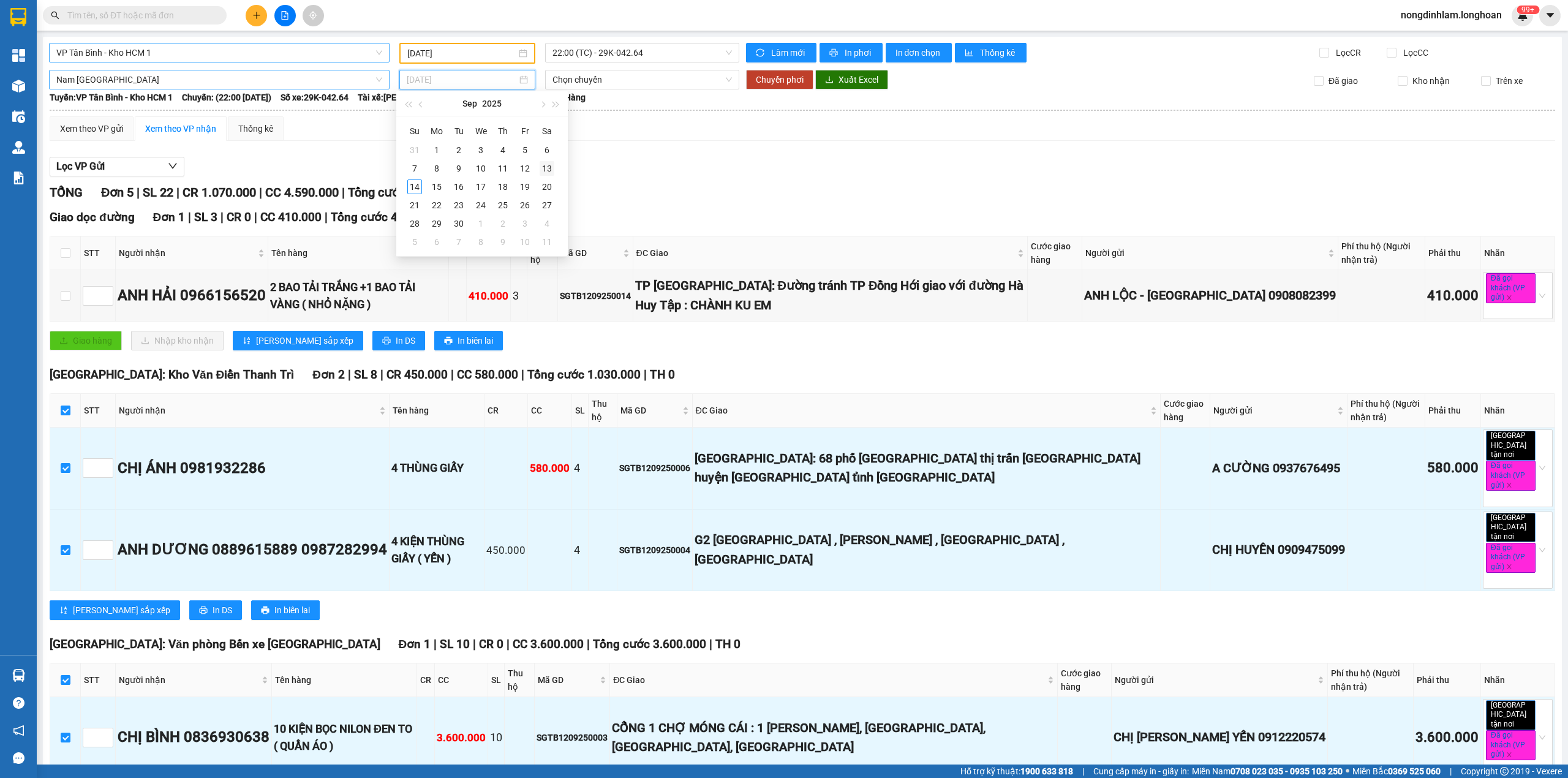
type input "[DATE]"
click at [545, 170] on div "13" at bounding box center [547, 168] width 14 height 14
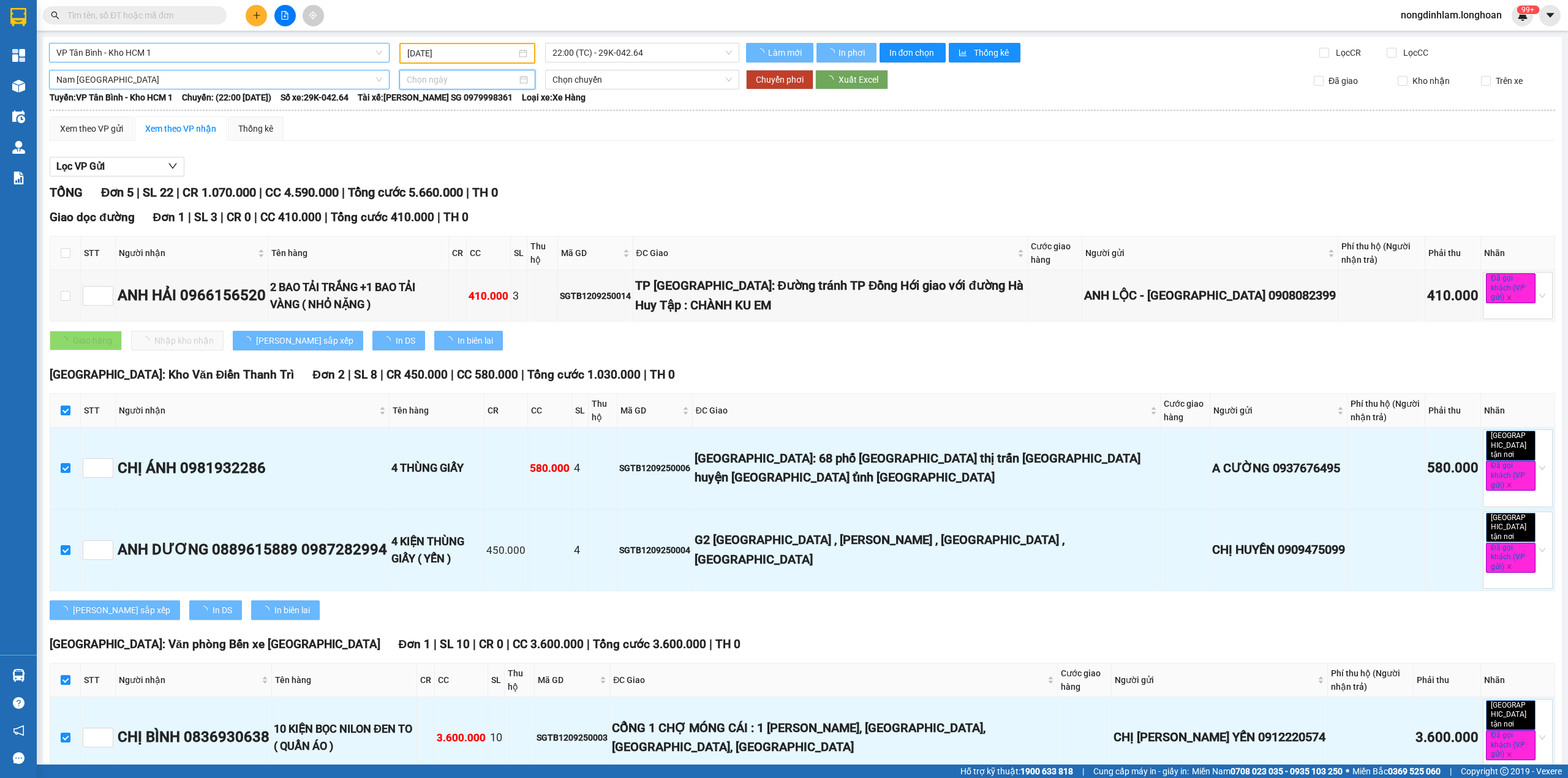
type input "[DATE]"
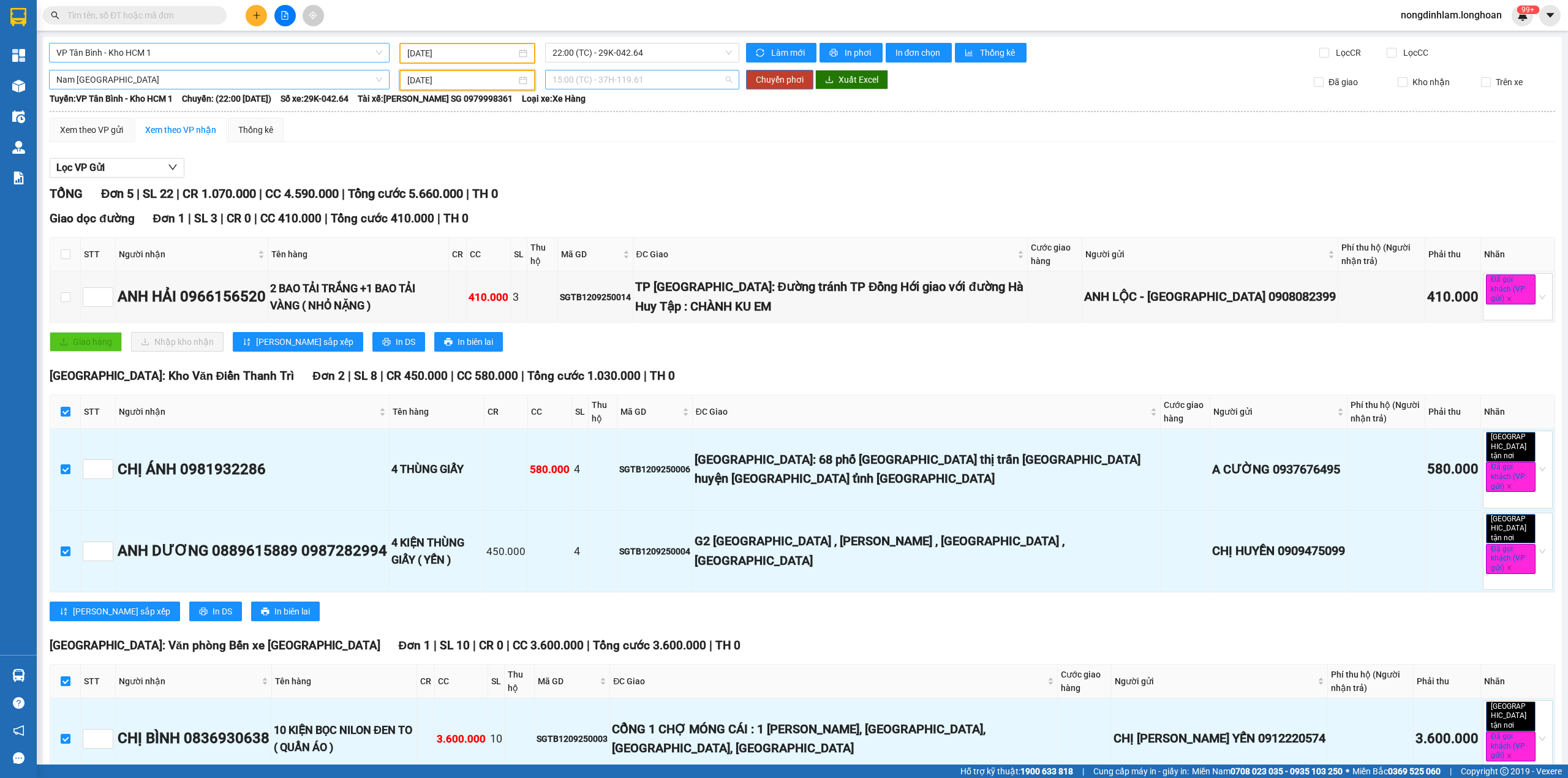
click at [625, 81] on span "15:00 (TC) - 37H-119.61" at bounding box center [642, 80] width 180 height 18
click at [620, 121] on div "15:00 (TC) - 37H-119.61" at bounding box center [596, 123] width 96 height 14
click at [782, 76] on span "Chuyển phơi" at bounding box center [779, 80] width 48 height 14
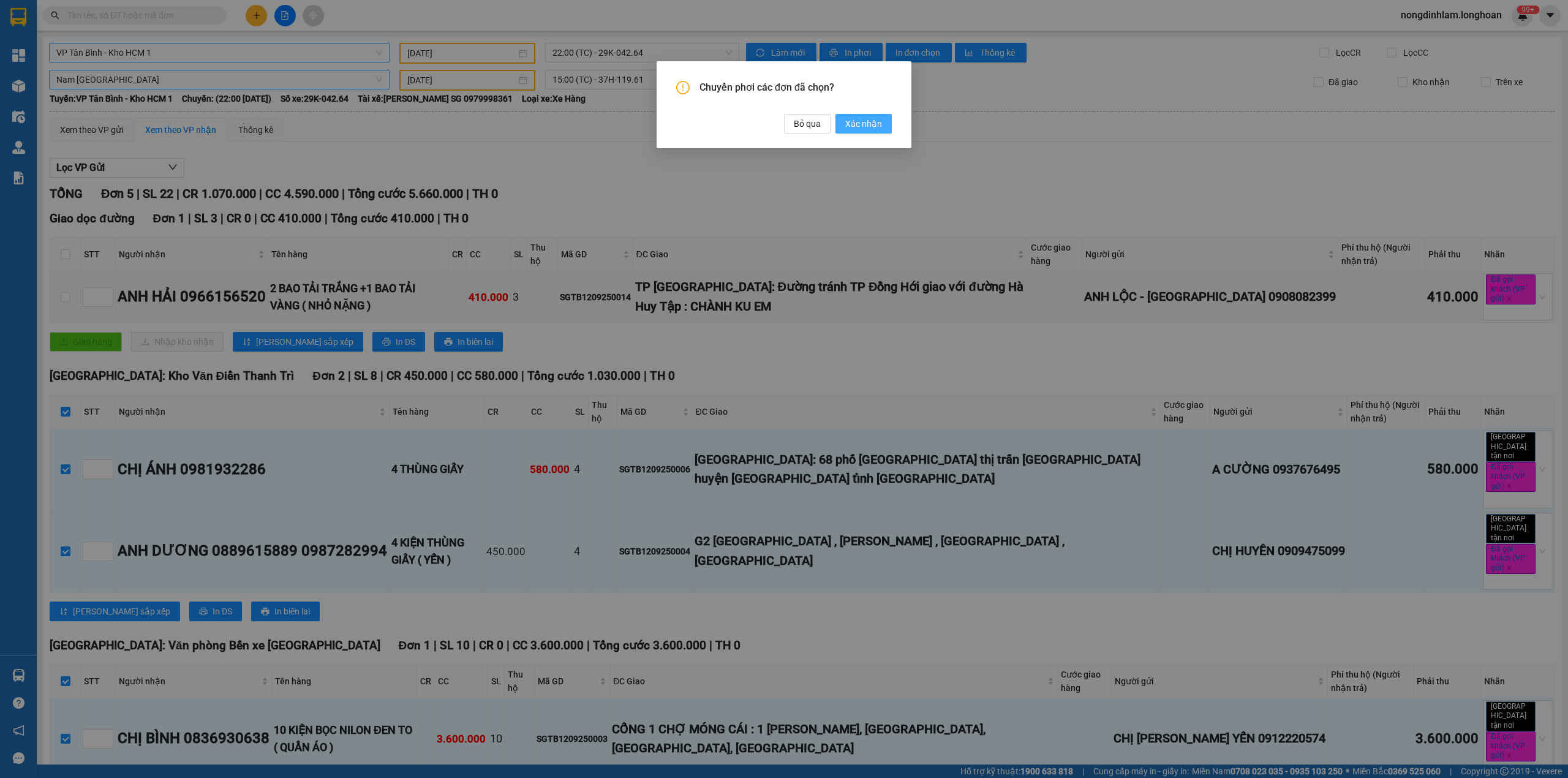
click at [865, 119] on span "Xác nhận" at bounding box center [864, 124] width 37 height 14
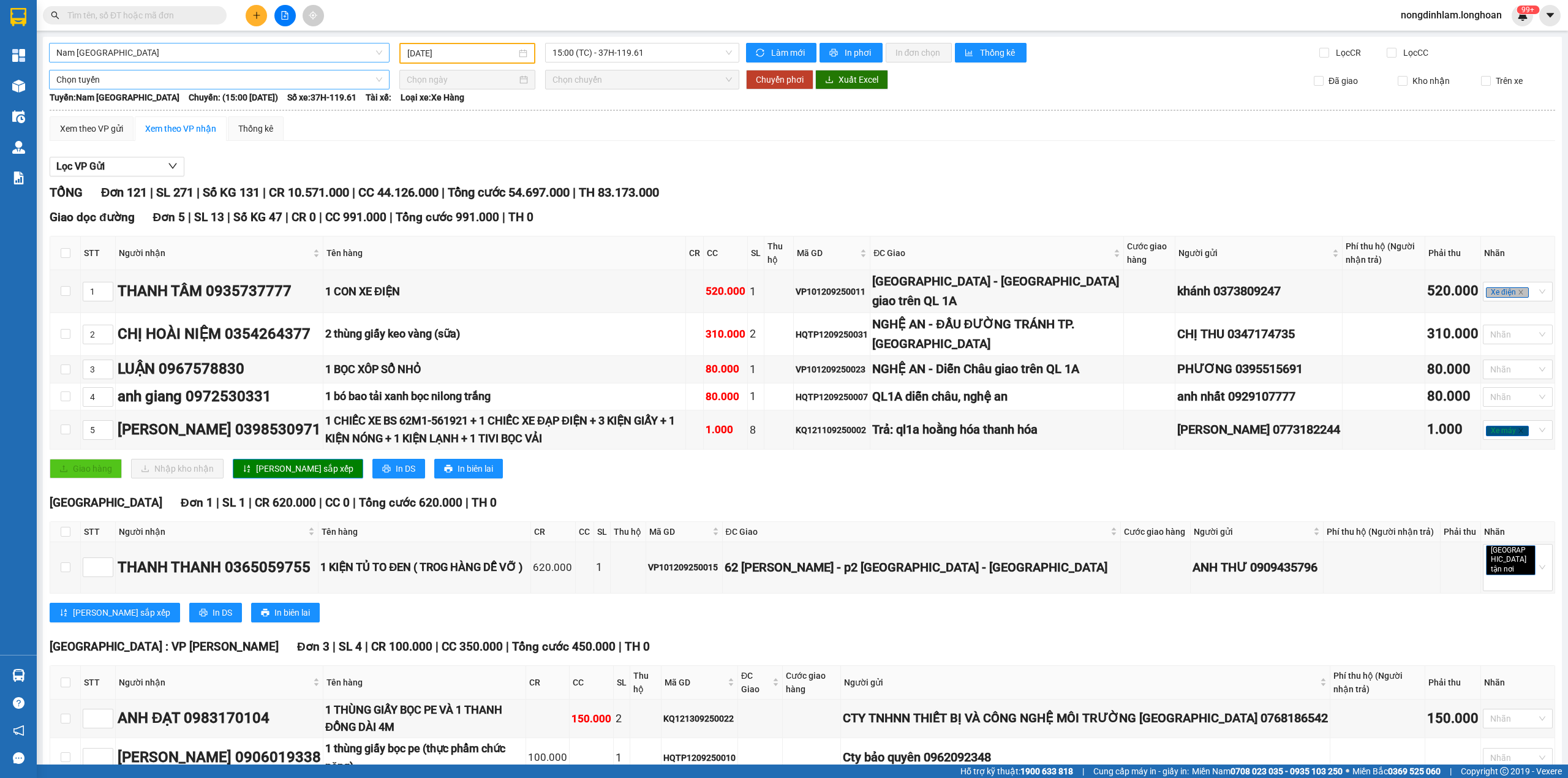
click at [492, 55] on input "[DATE]" at bounding box center [461, 53] width 109 height 14
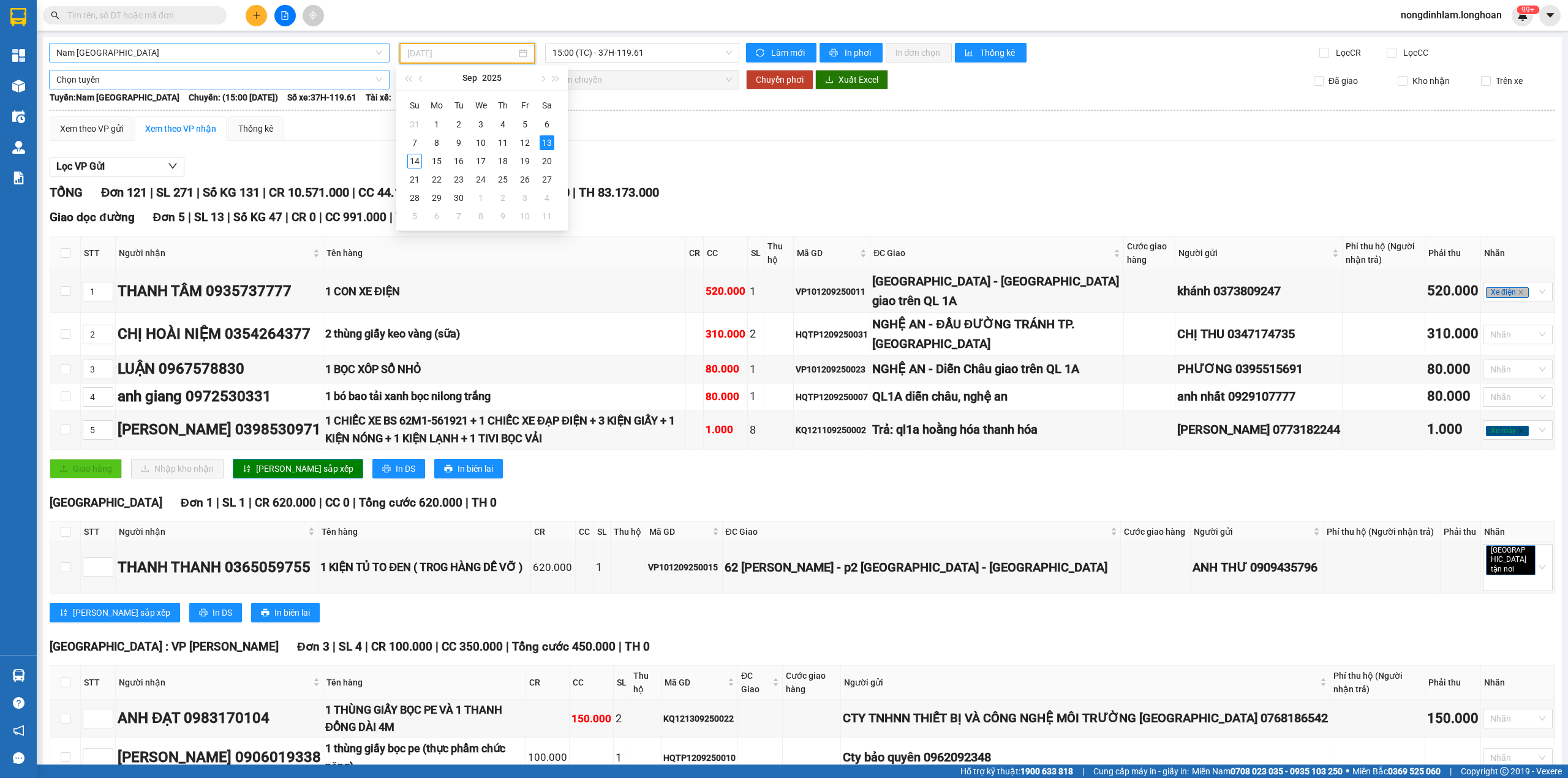
type input "[DATE]"
click at [598, 50] on span "15:00 (TC) - 37H-119.61" at bounding box center [642, 53] width 180 height 18
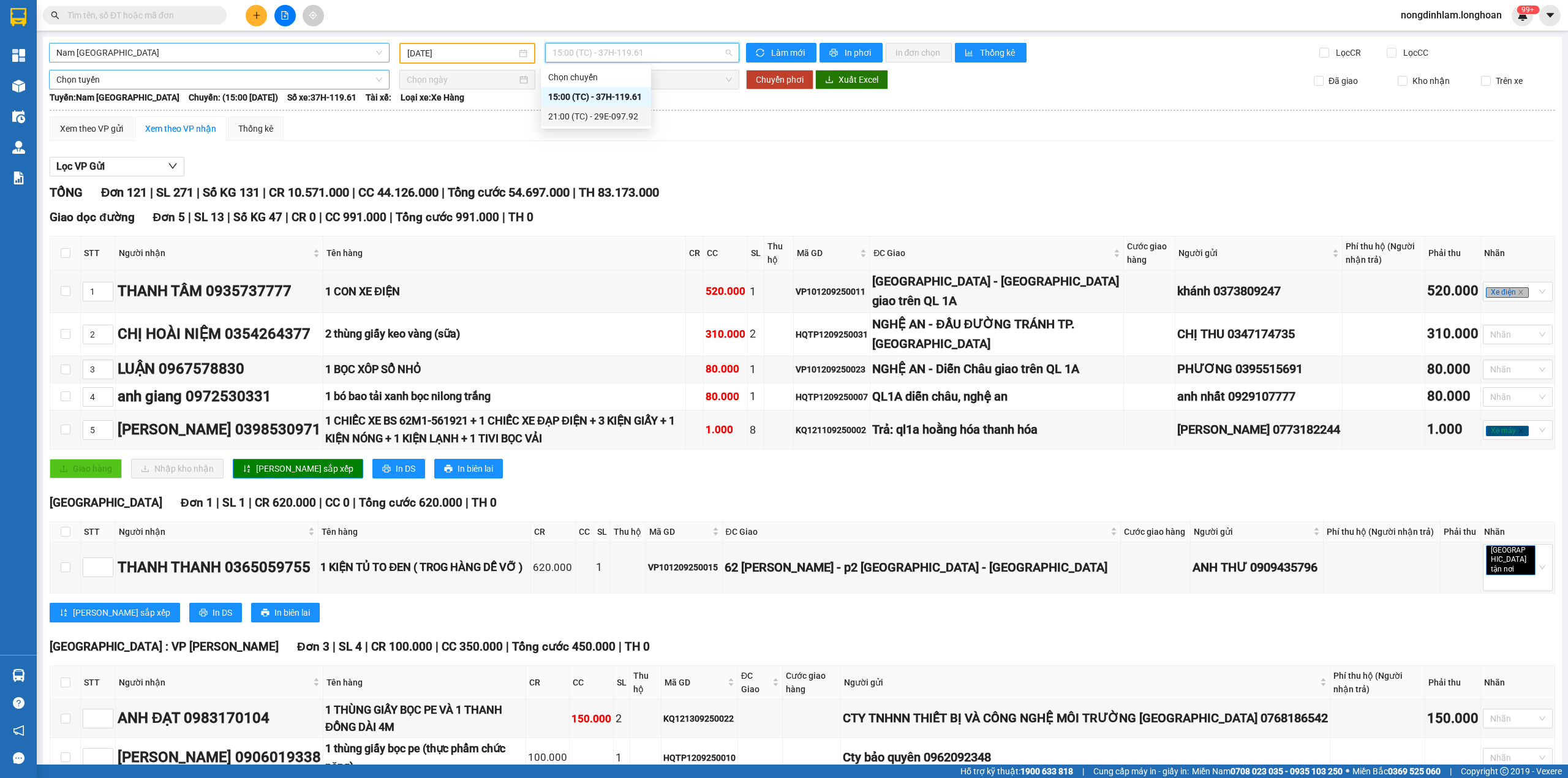
click at [633, 116] on div "21:00 (TC) - 29E-097.92" at bounding box center [596, 116] width 96 height 14
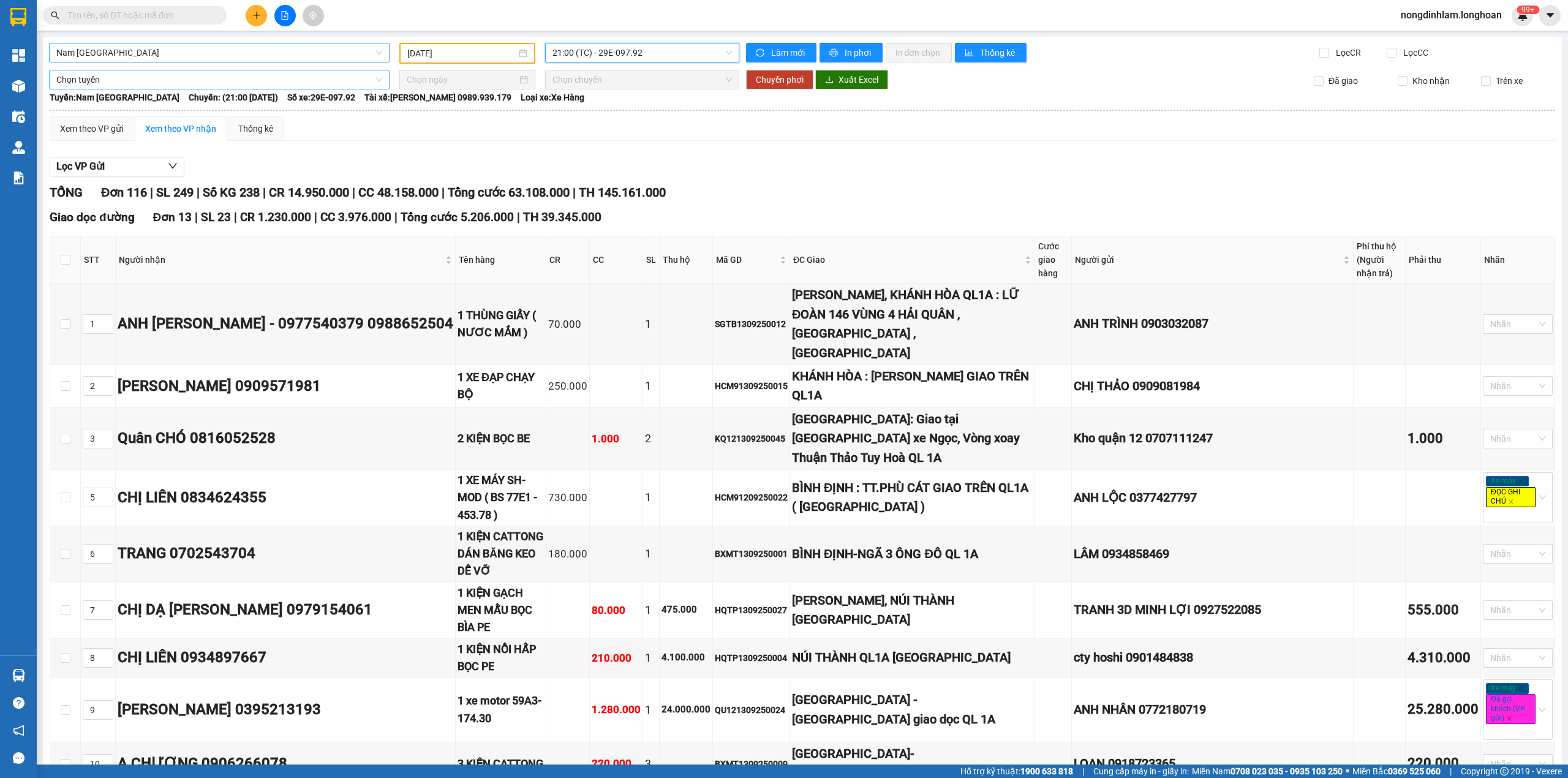
click at [87, 53] on span "Nam [GEOGRAPHIC_DATA]" at bounding box center [219, 53] width 326 height 18
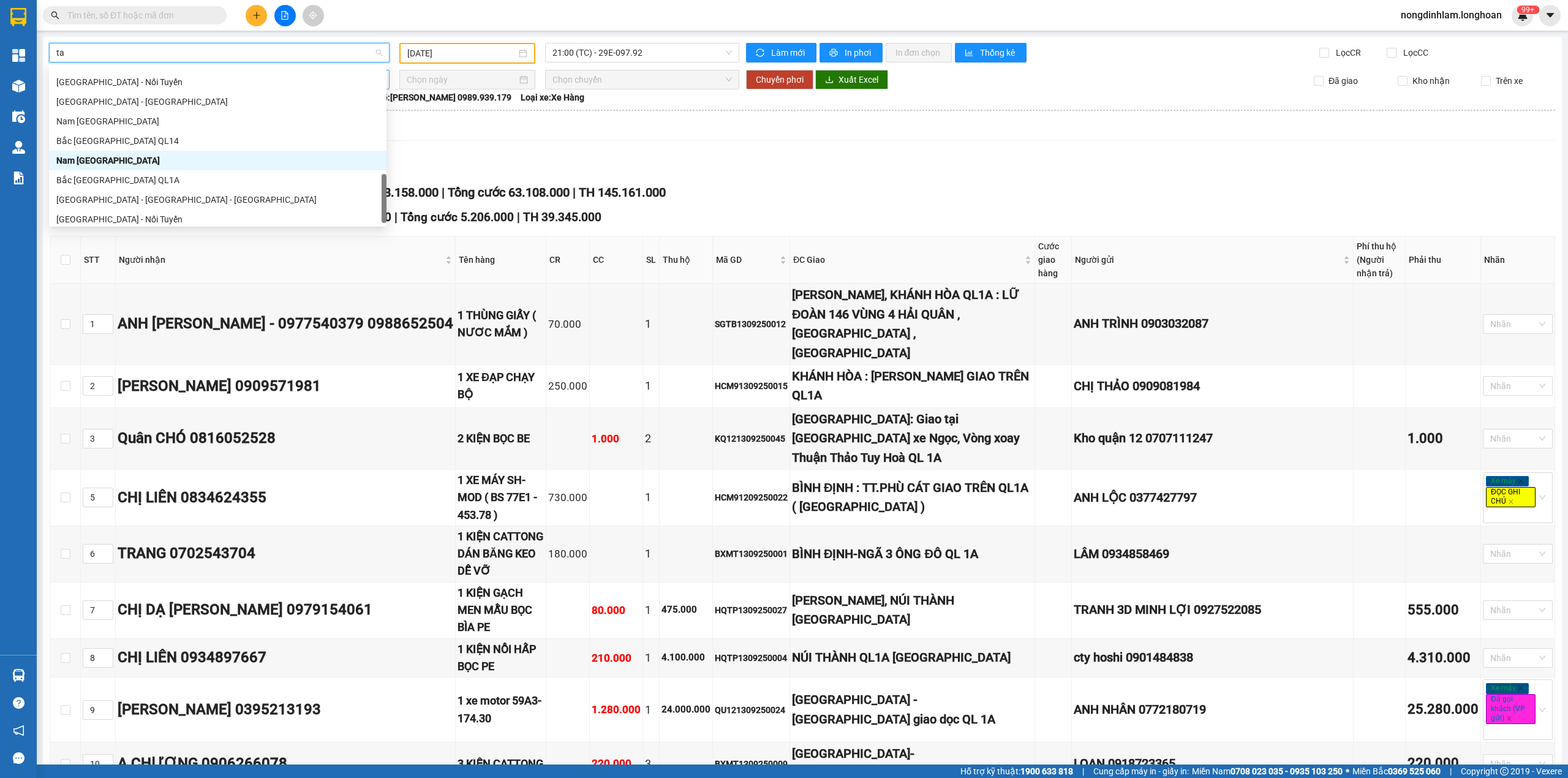
scroll to position [20, 0]
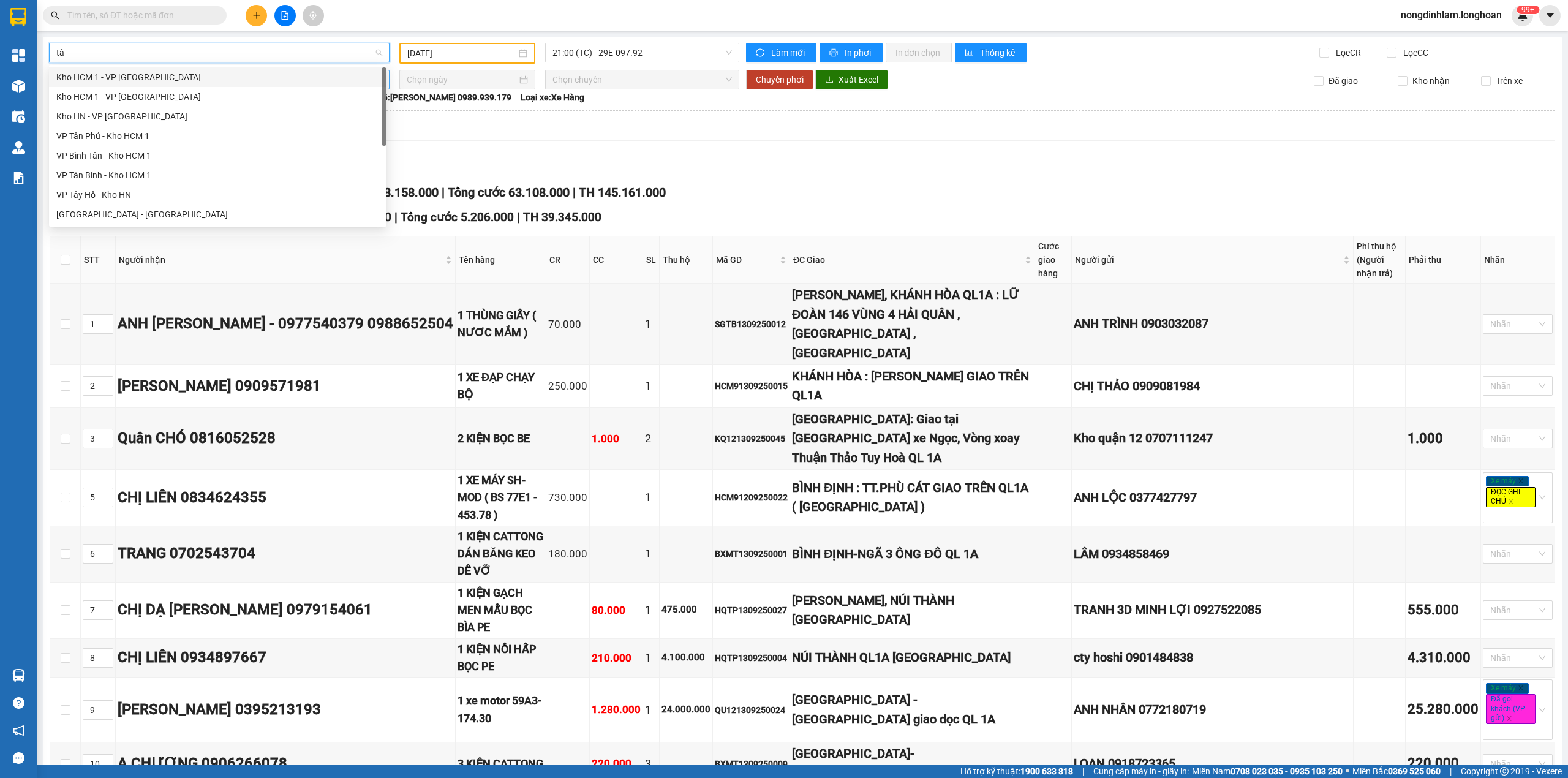
type input "tân"
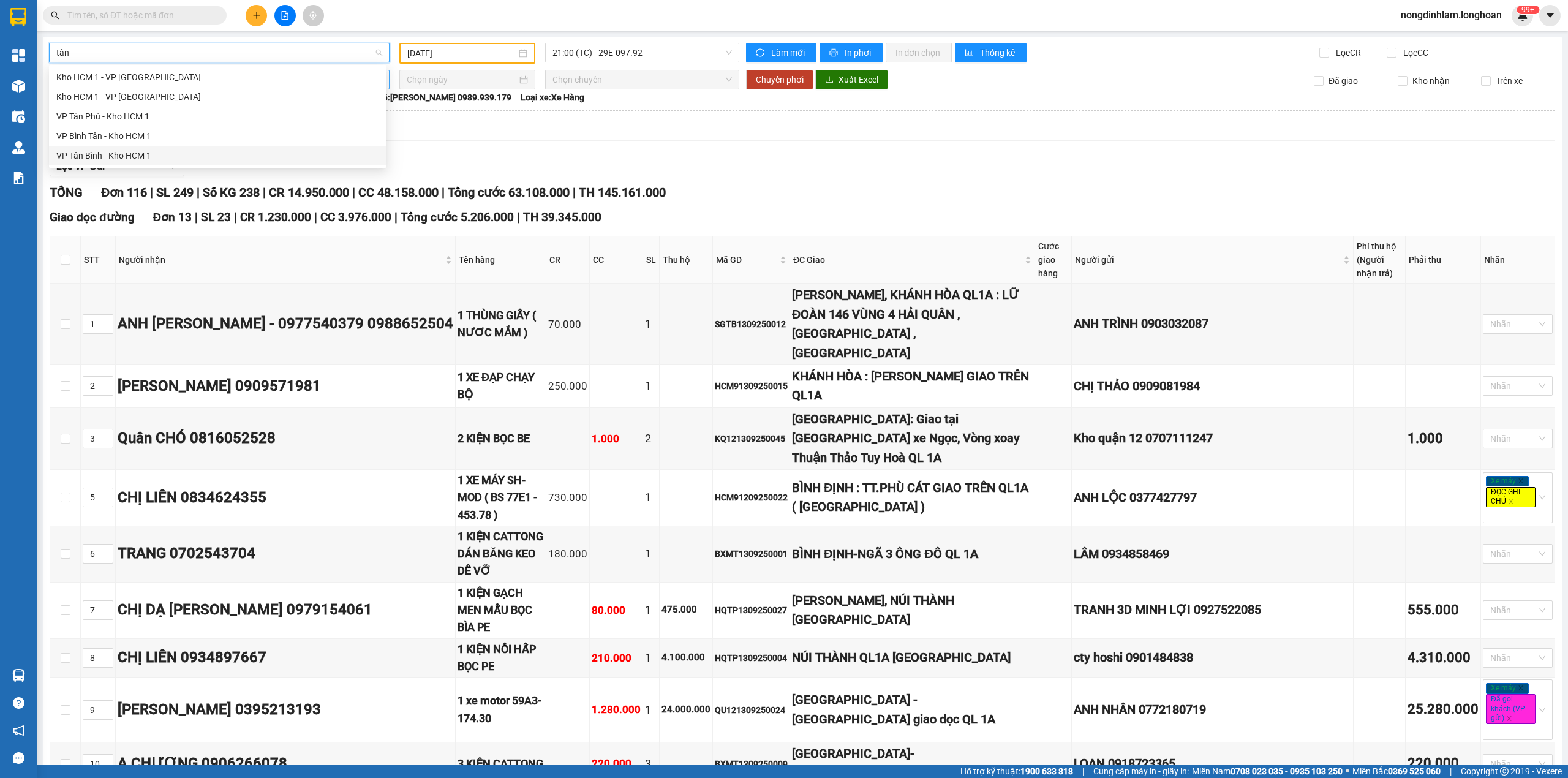
click at [106, 150] on div "VP Tân Bình - Kho HCM 1" at bounding box center [218, 156] width 323 height 14
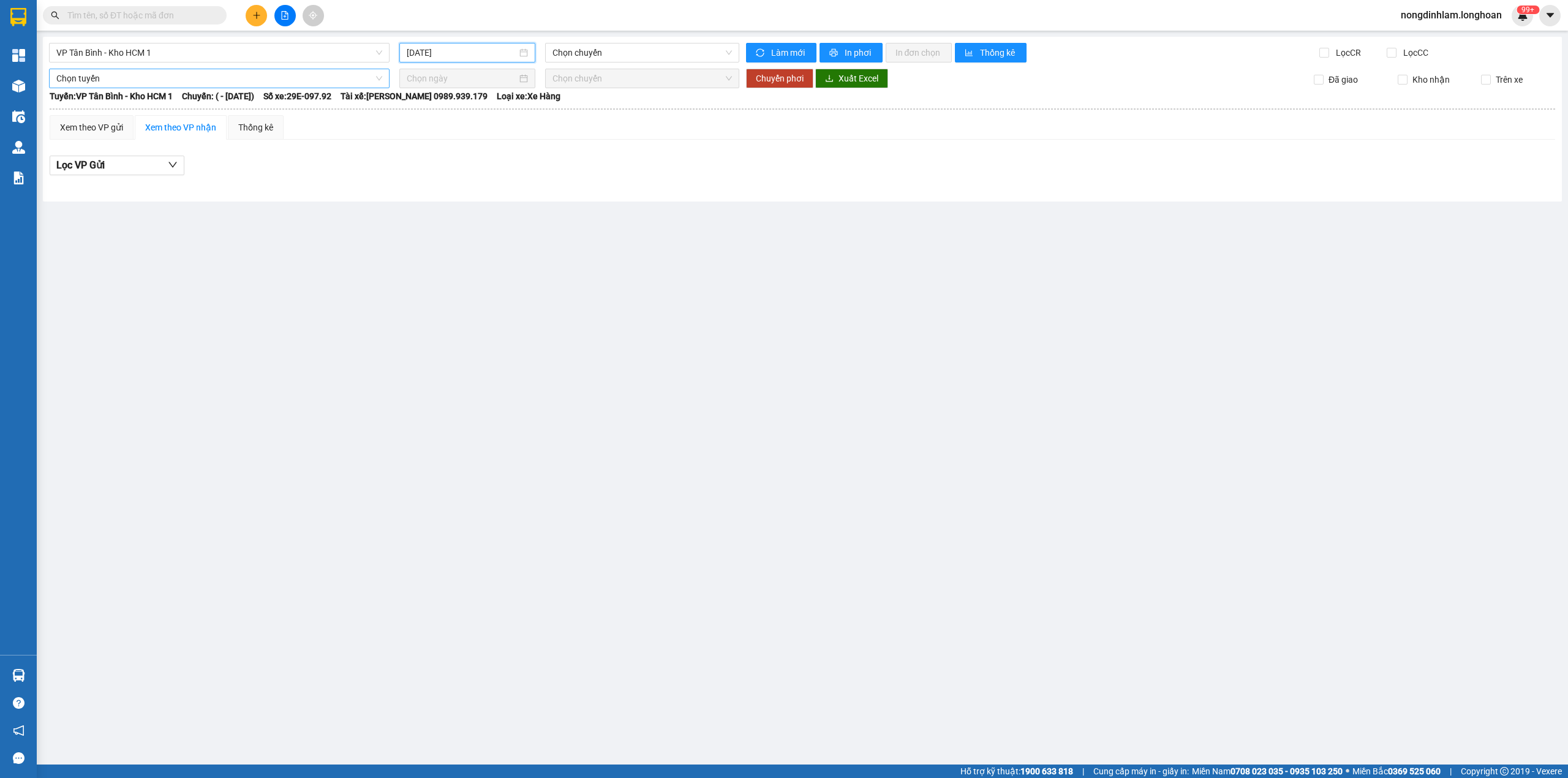
click at [476, 49] on input "[DATE]" at bounding box center [461, 53] width 110 height 14
click at [533, 136] on div "12" at bounding box center [527, 142] width 14 height 14
type input "[DATE]"
click at [604, 54] on span "19:56 (TC) - 29K-023.73" at bounding box center [642, 53] width 180 height 18
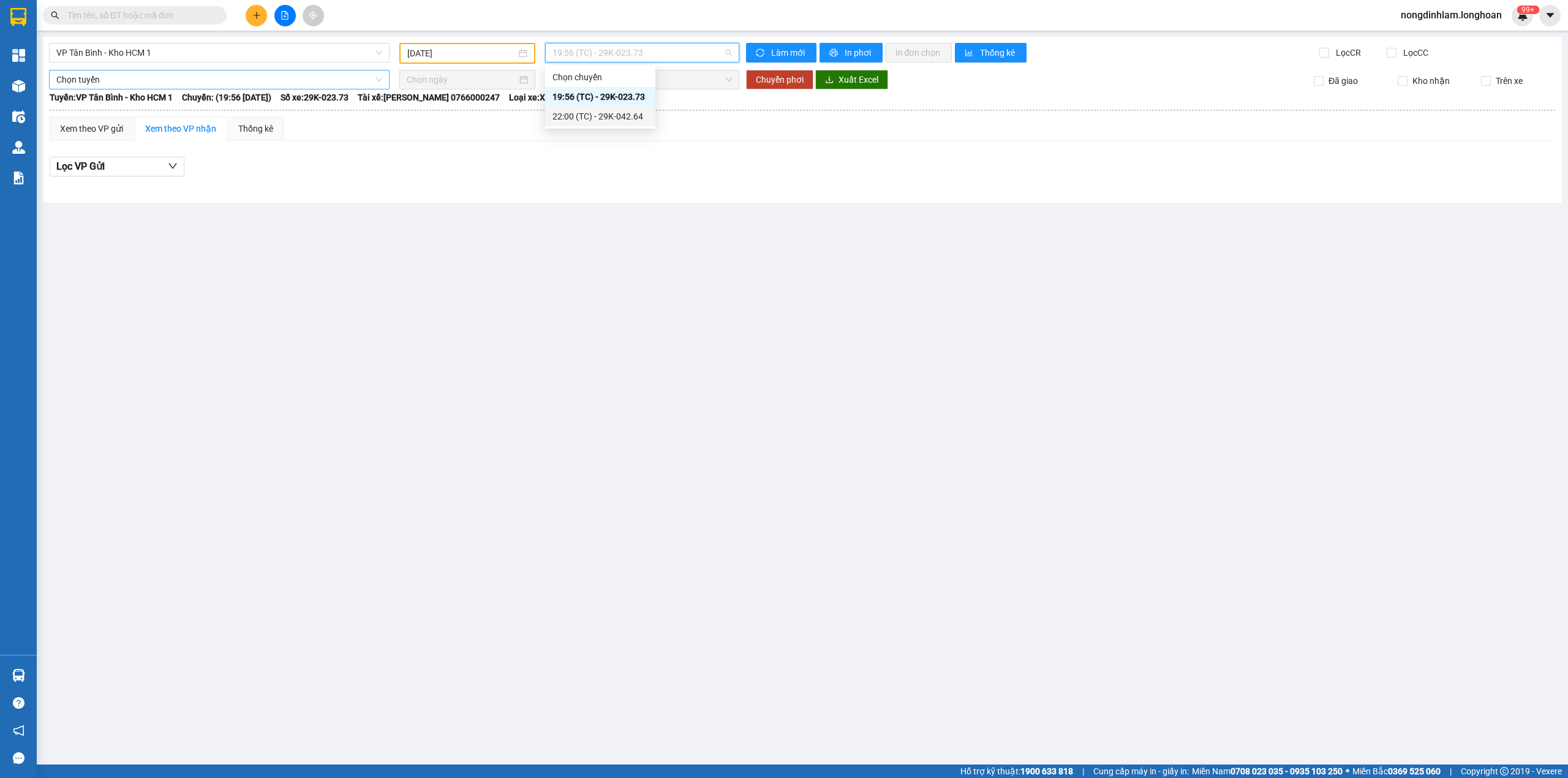
click at [603, 118] on div "22:00 (TC) - 29K-042.64" at bounding box center [601, 116] width 96 height 14
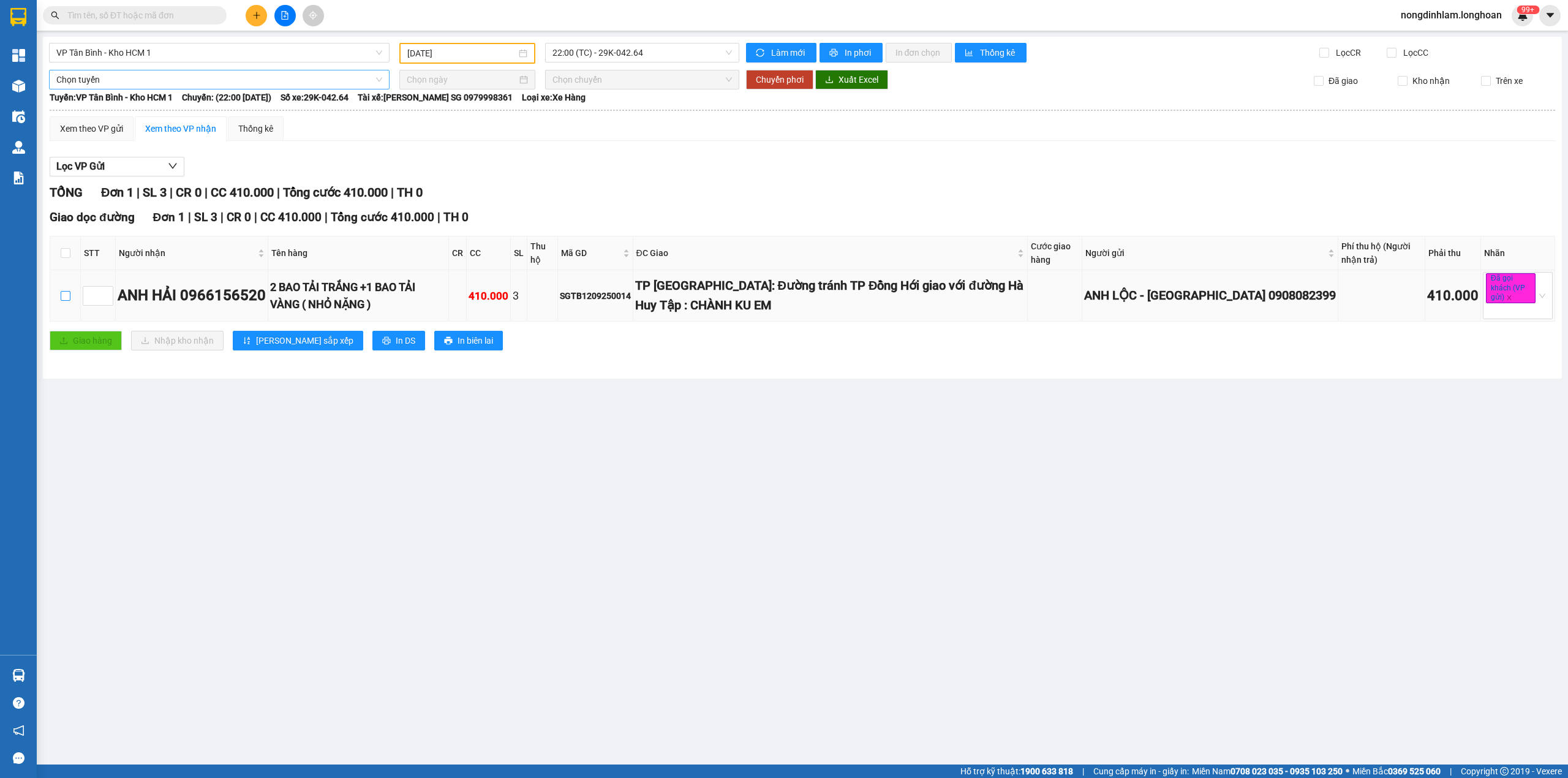
click at [66, 300] on input "checkbox" at bounding box center [65, 295] width 10 height 10
checkbox input "true"
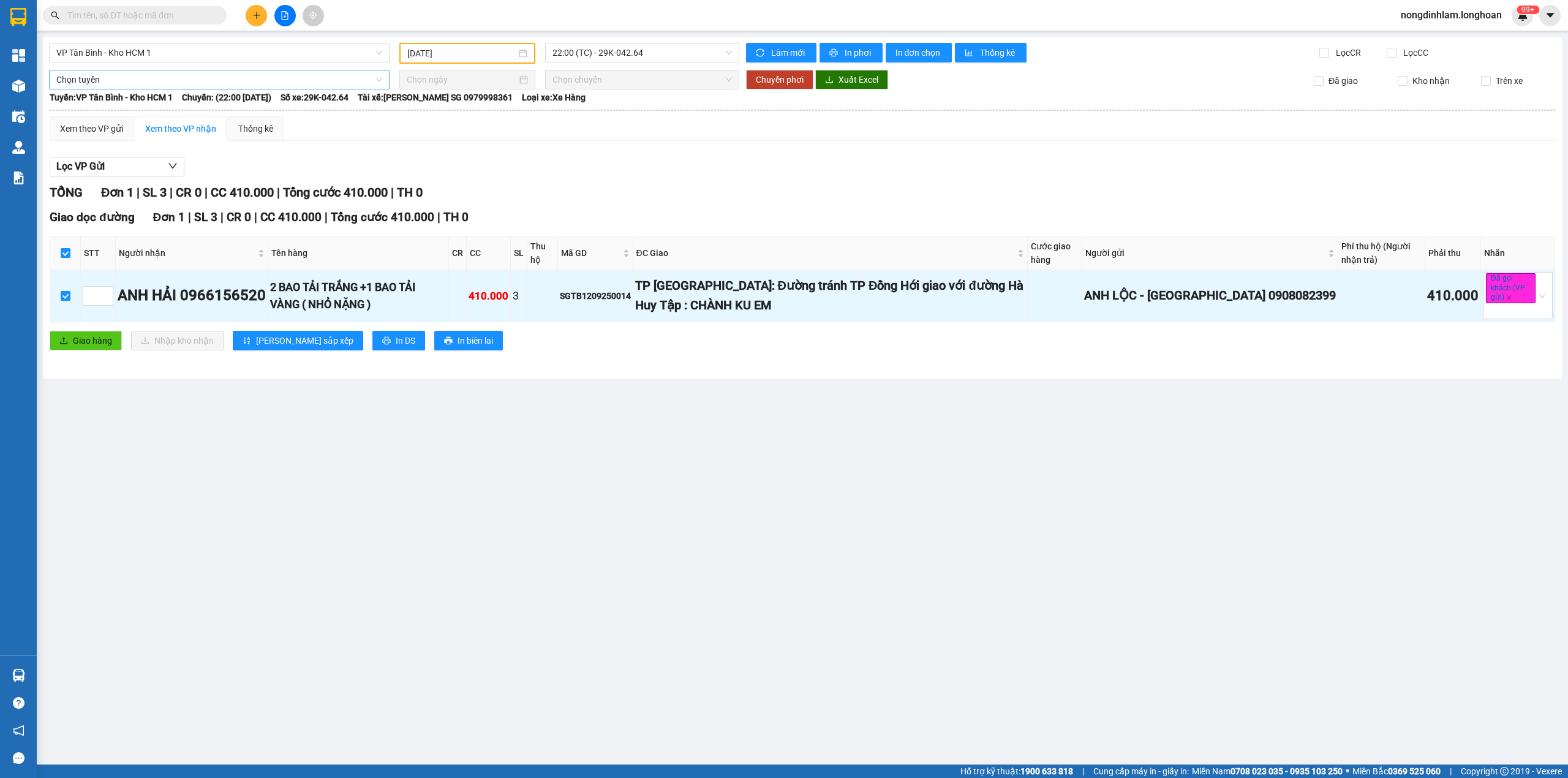
click at [225, 76] on span "Chọn tuyến" at bounding box center [219, 80] width 326 height 18
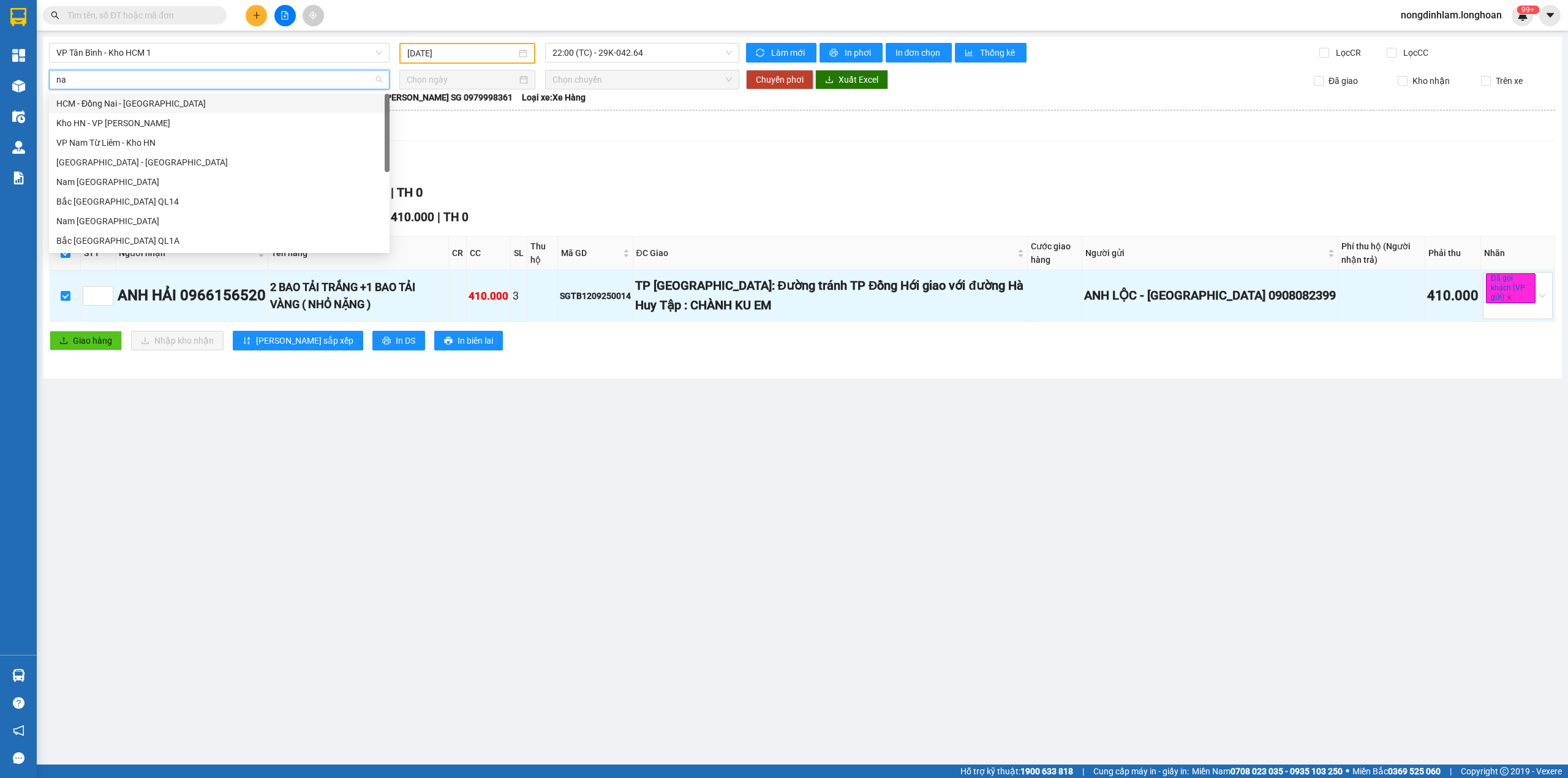
type input "nam"
click at [199, 177] on div "Nam [GEOGRAPHIC_DATA]" at bounding box center [219, 182] width 326 height 14
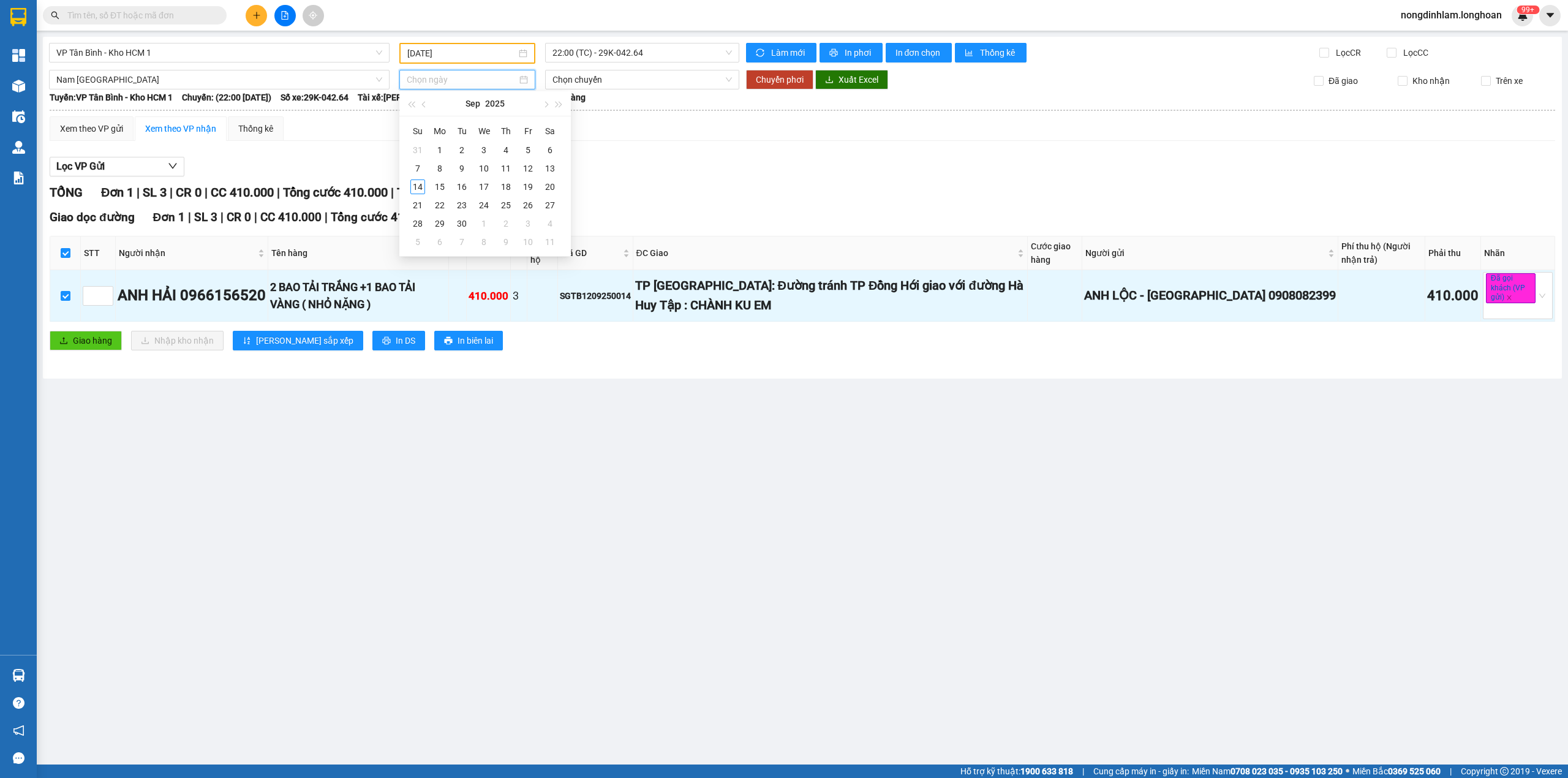
click at [476, 79] on input at bounding box center [461, 80] width 110 height 14
type input "[DATE]"
click at [416, 182] on div "14" at bounding box center [417, 187] width 14 height 14
type input "[DATE]"
click at [770, 81] on span "Chuyển phơi" at bounding box center [779, 80] width 48 height 14
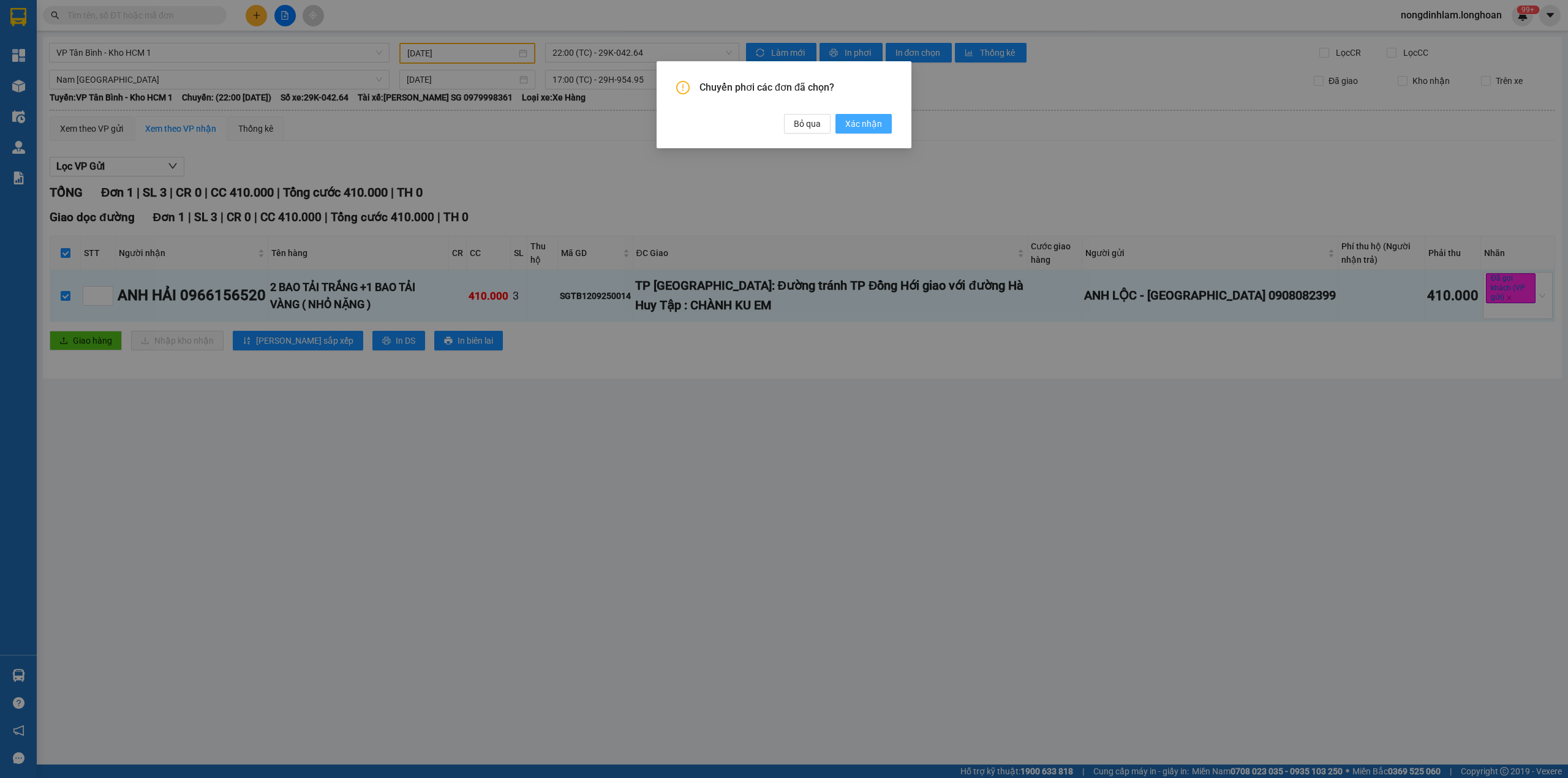
drag, startPoint x: 861, startPoint y: 127, endPoint x: 613, endPoint y: 158, distance: 249.9
click at [861, 126] on span "Xác nhận" at bounding box center [864, 124] width 37 height 14
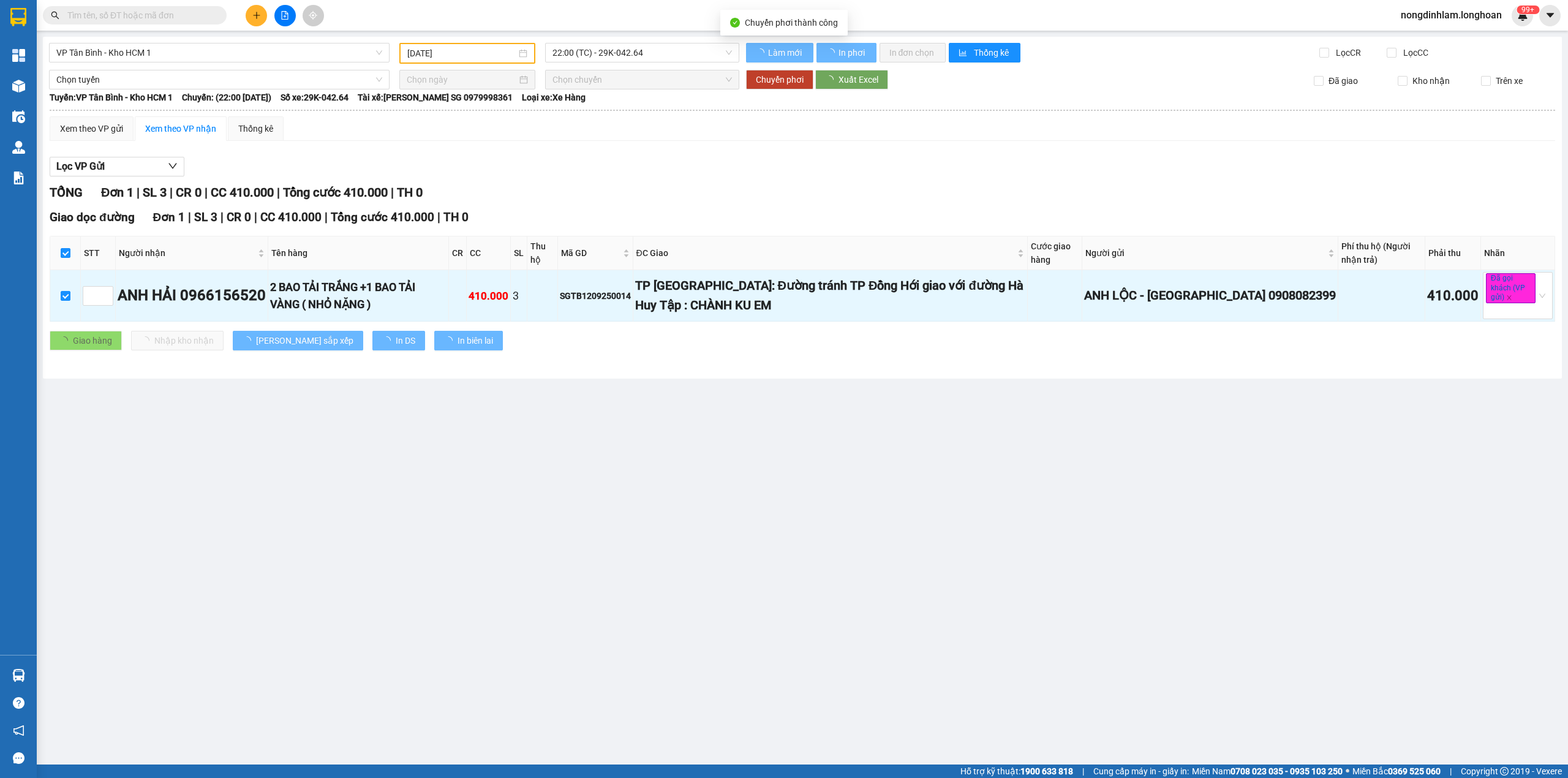
checkbox input "false"
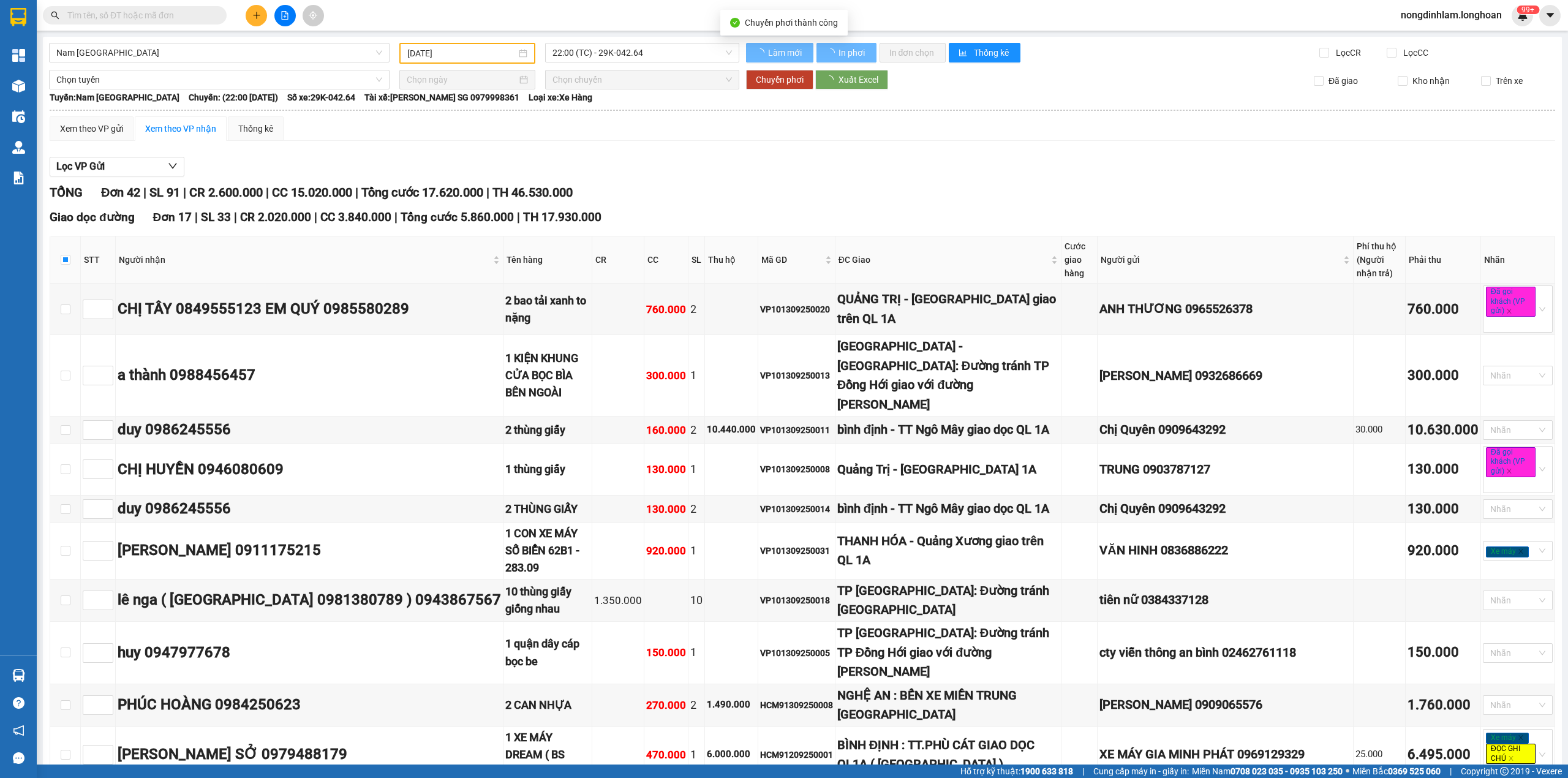
checkbox input "false"
type input "[DATE]"
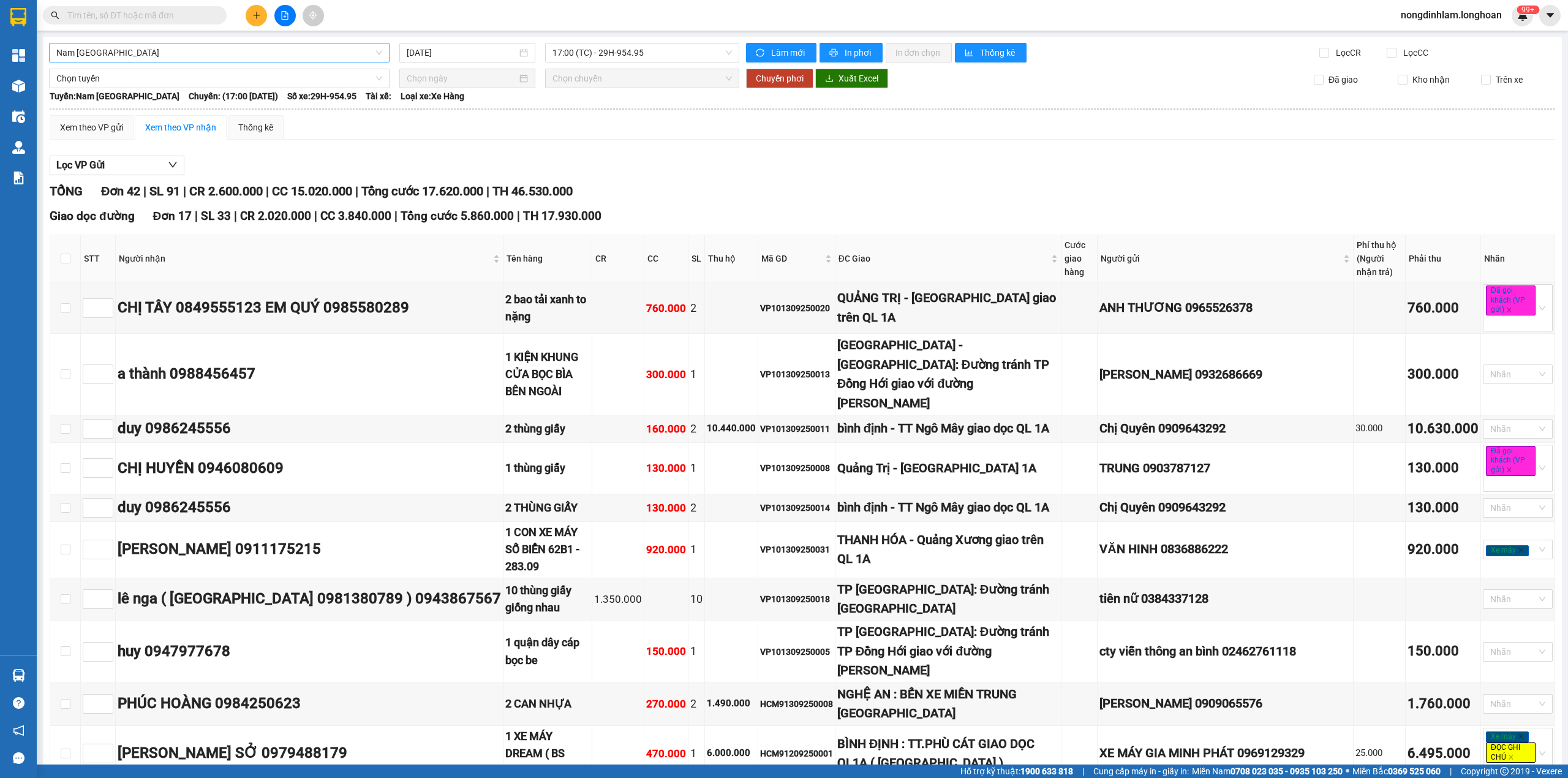
click at [241, 49] on span "Nam [GEOGRAPHIC_DATA]" at bounding box center [219, 53] width 326 height 18
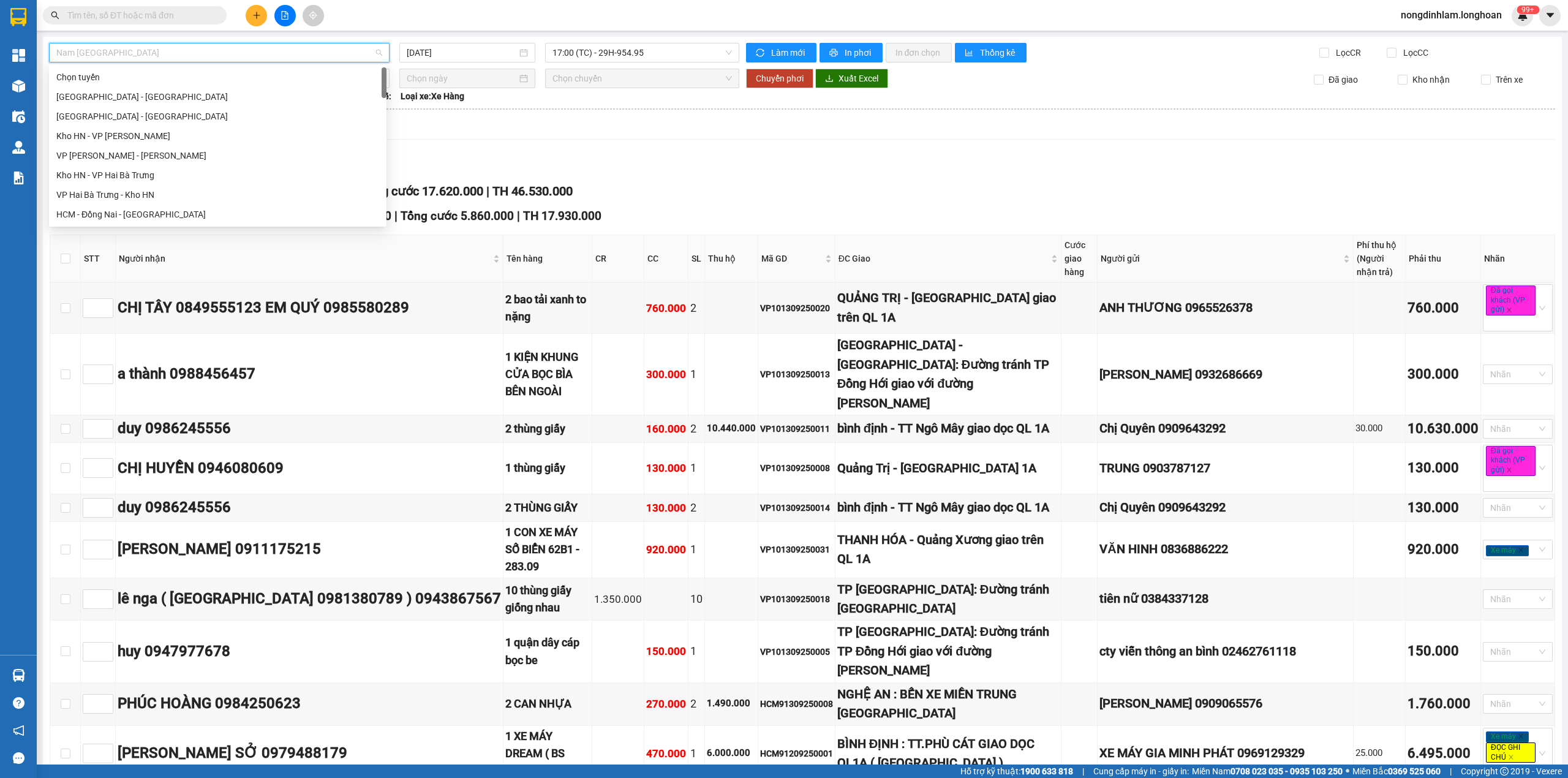
drag, startPoint x: 384, startPoint y: 141, endPoint x: 332, endPoint y: 61, distance: 95.4
click at [384, 52] on body "Kết quả tìm kiếm ( 0 ) Bộ lọc No Data nongdinhlam.longhoan 99+ Tổng Quan Kho hà…" at bounding box center [784, 389] width 1568 height 778
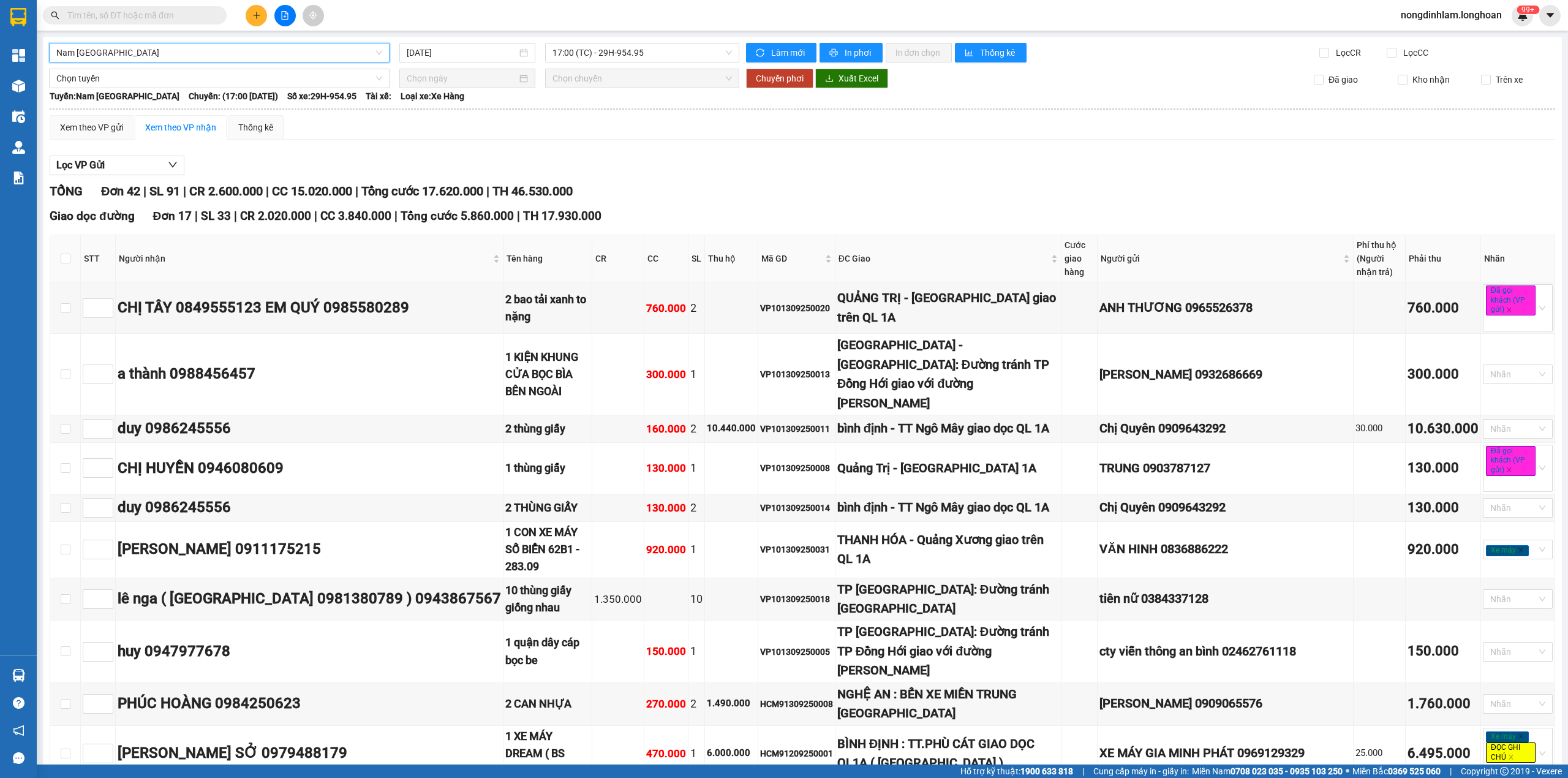
click at [256, 56] on span "Nam [GEOGRAPHIC_DATA]" at bounding box center [219, 53] width 326 height 18
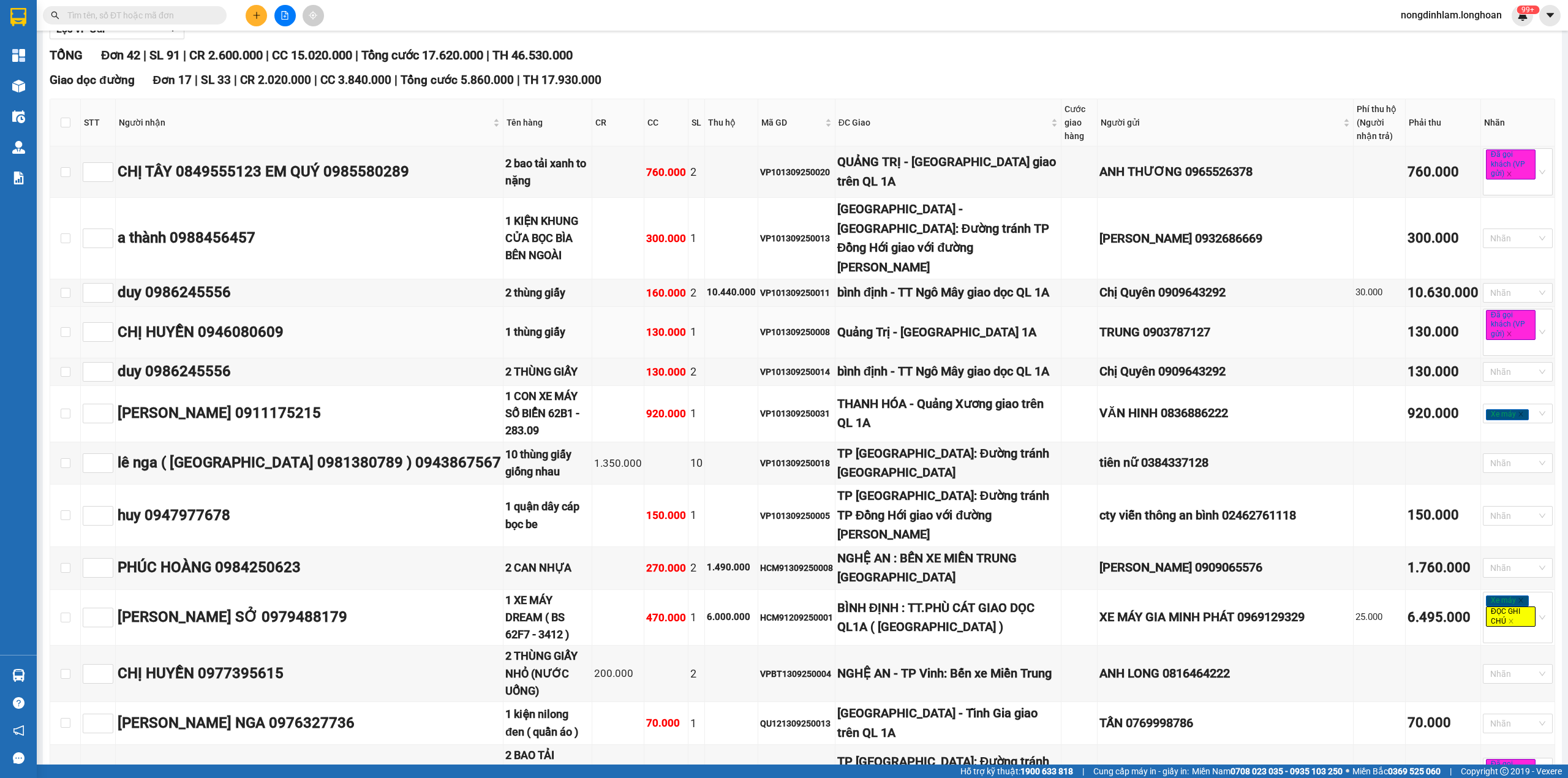
scroll to position [0, 0]
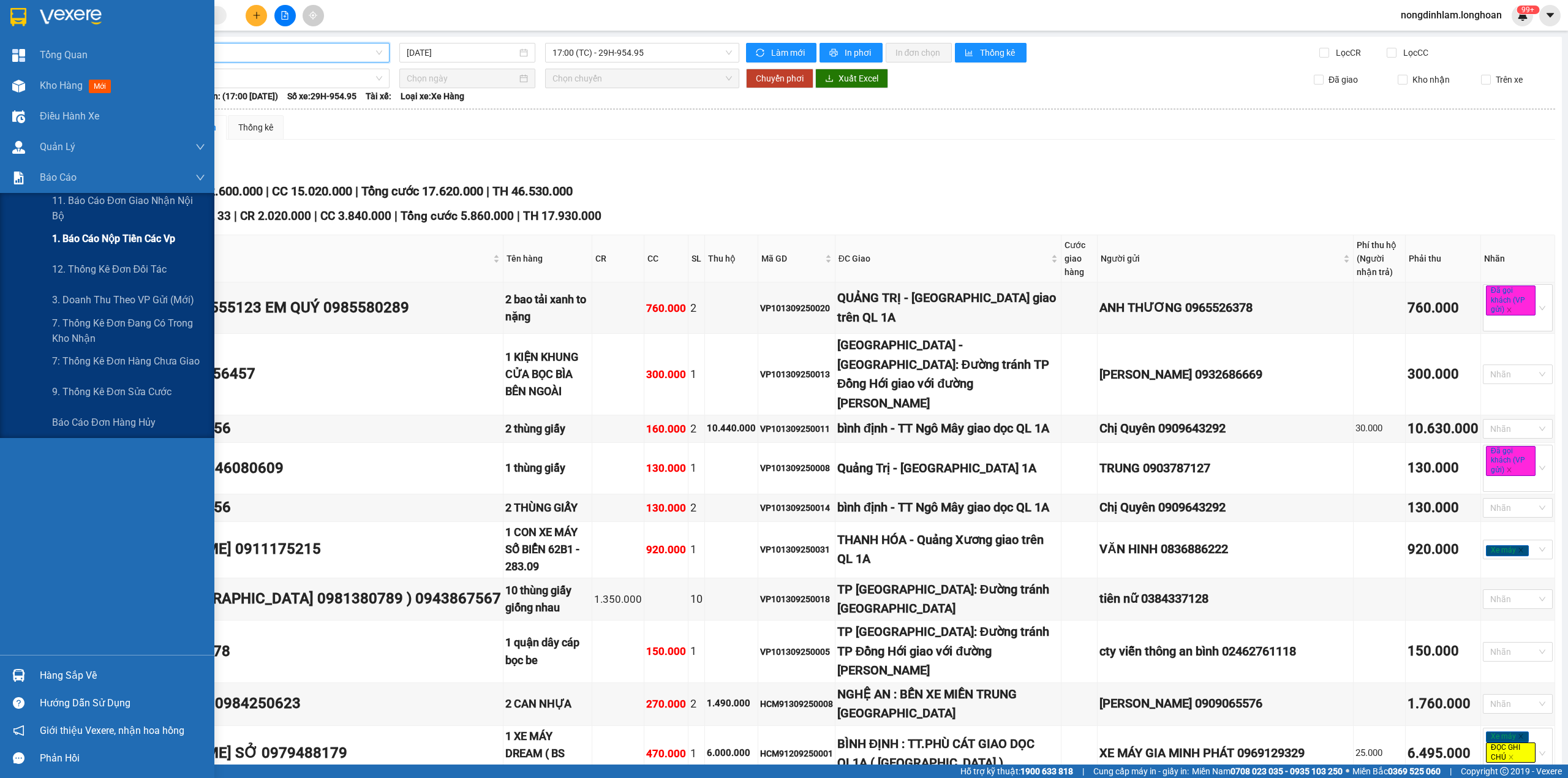
click at [110, 241] on span "1. Báo cáo nộp tiền các vp" at bounding box center [113, 238] width 123 height 15
